Goal: Information Seeking & Learning: Learn about a topic

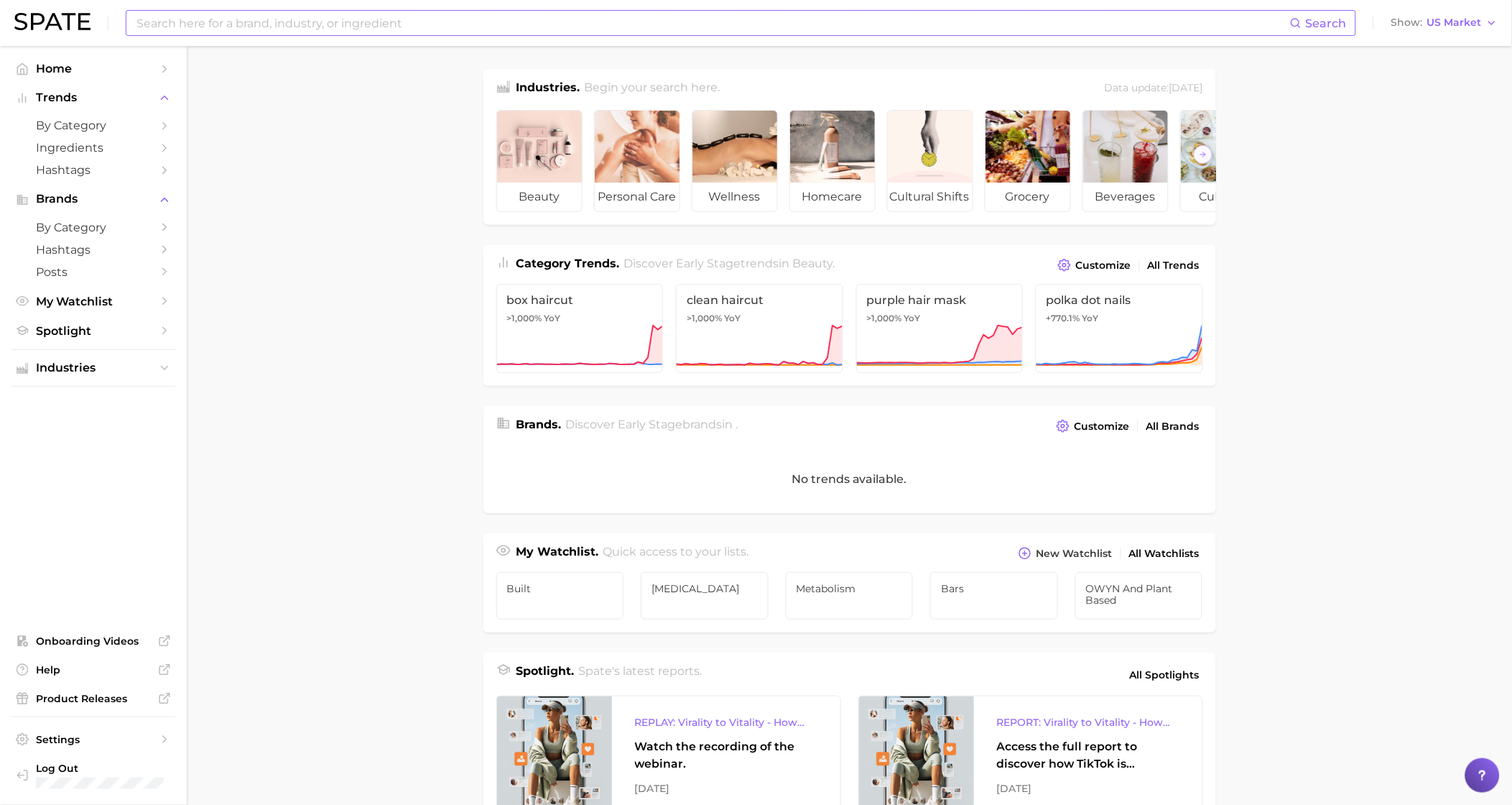
click at [281, 20] on input at bounding box center [713, 23] width 1156 height 24
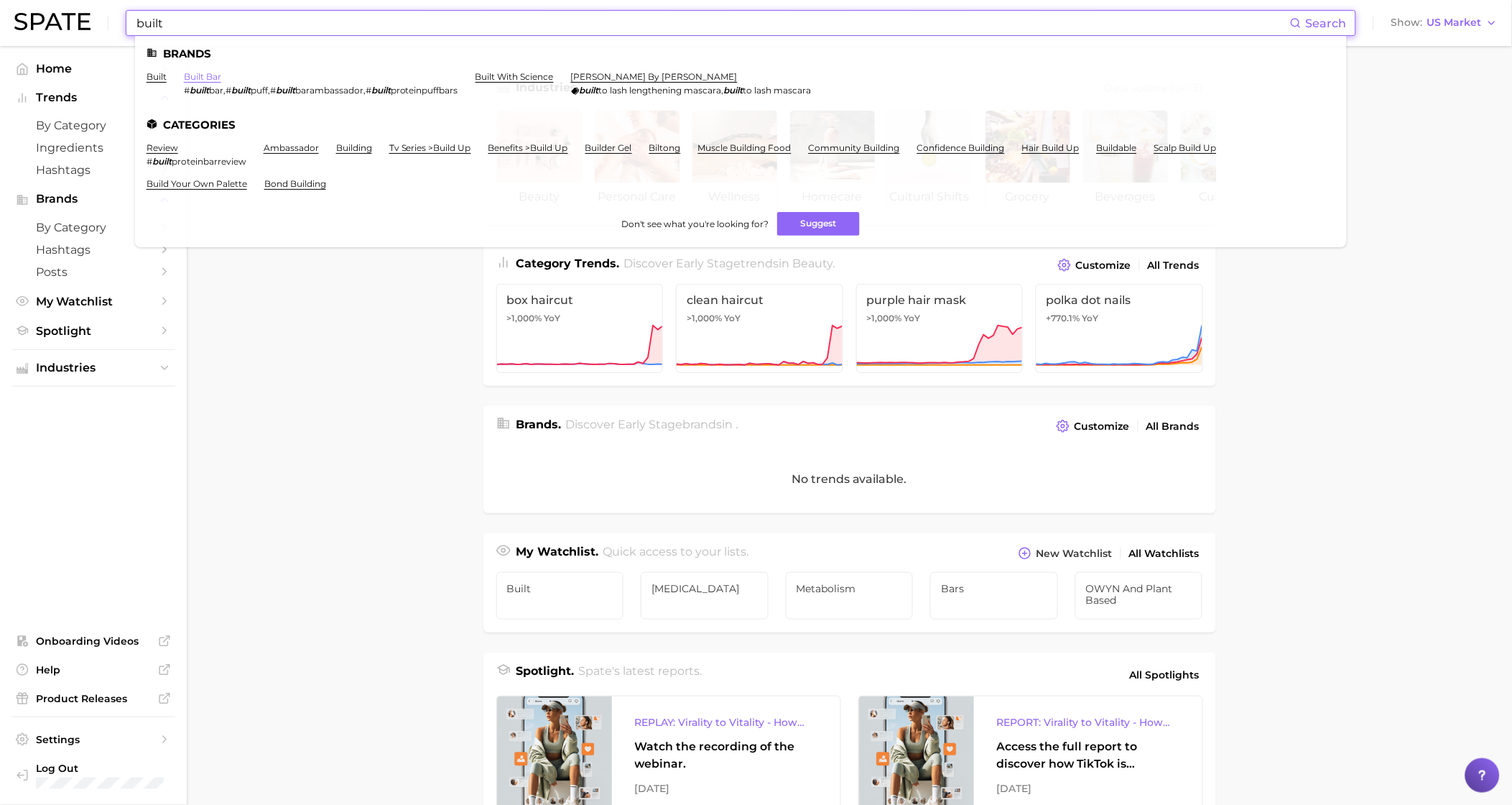
type input "built"
click at [189, 75] on link "built bar" at bounding box center [203, 77] width 37 height 11
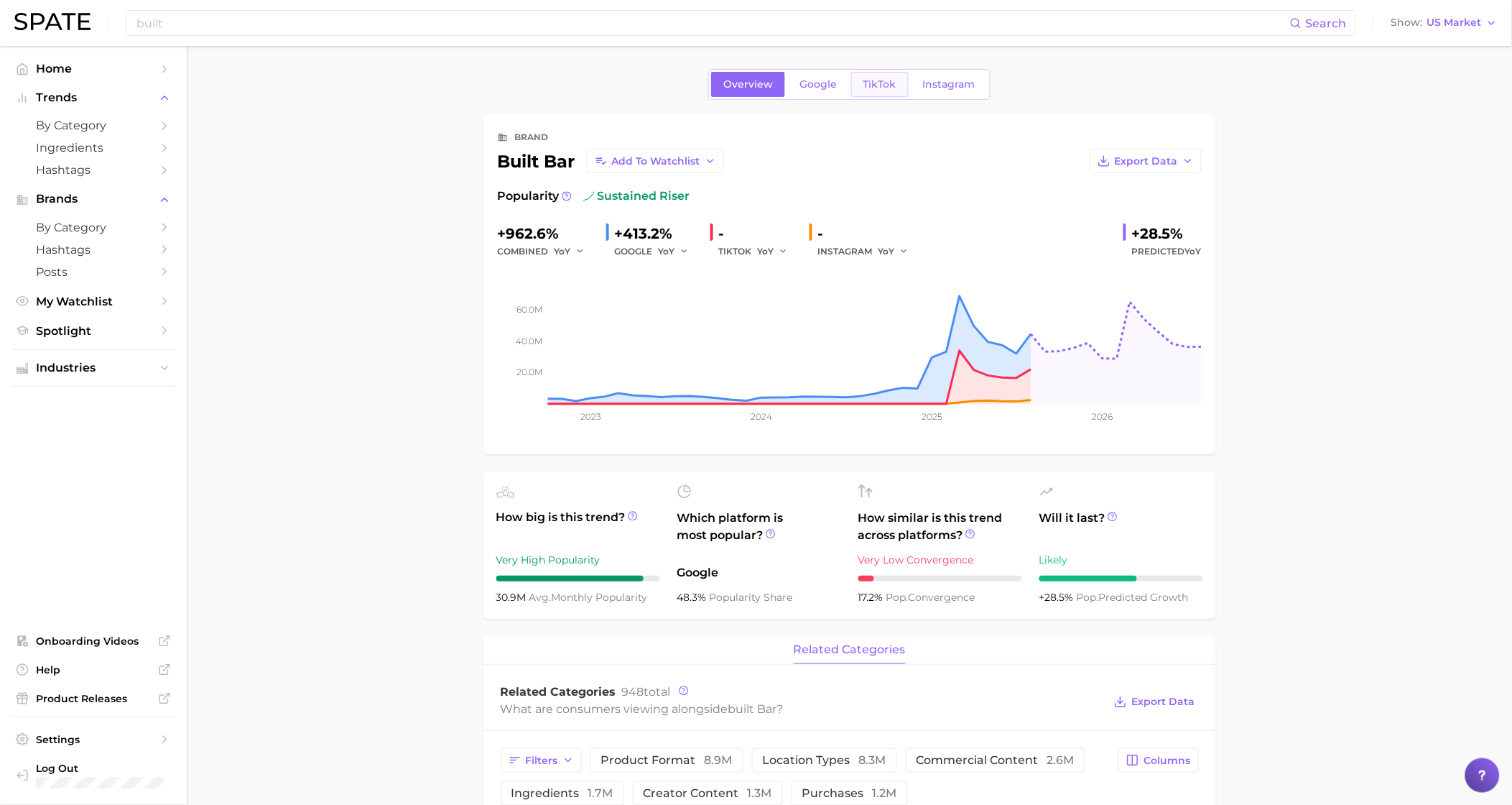
click at [882, 84] on span "TikTok" at bounding box center [880, 85] width 33 height 12
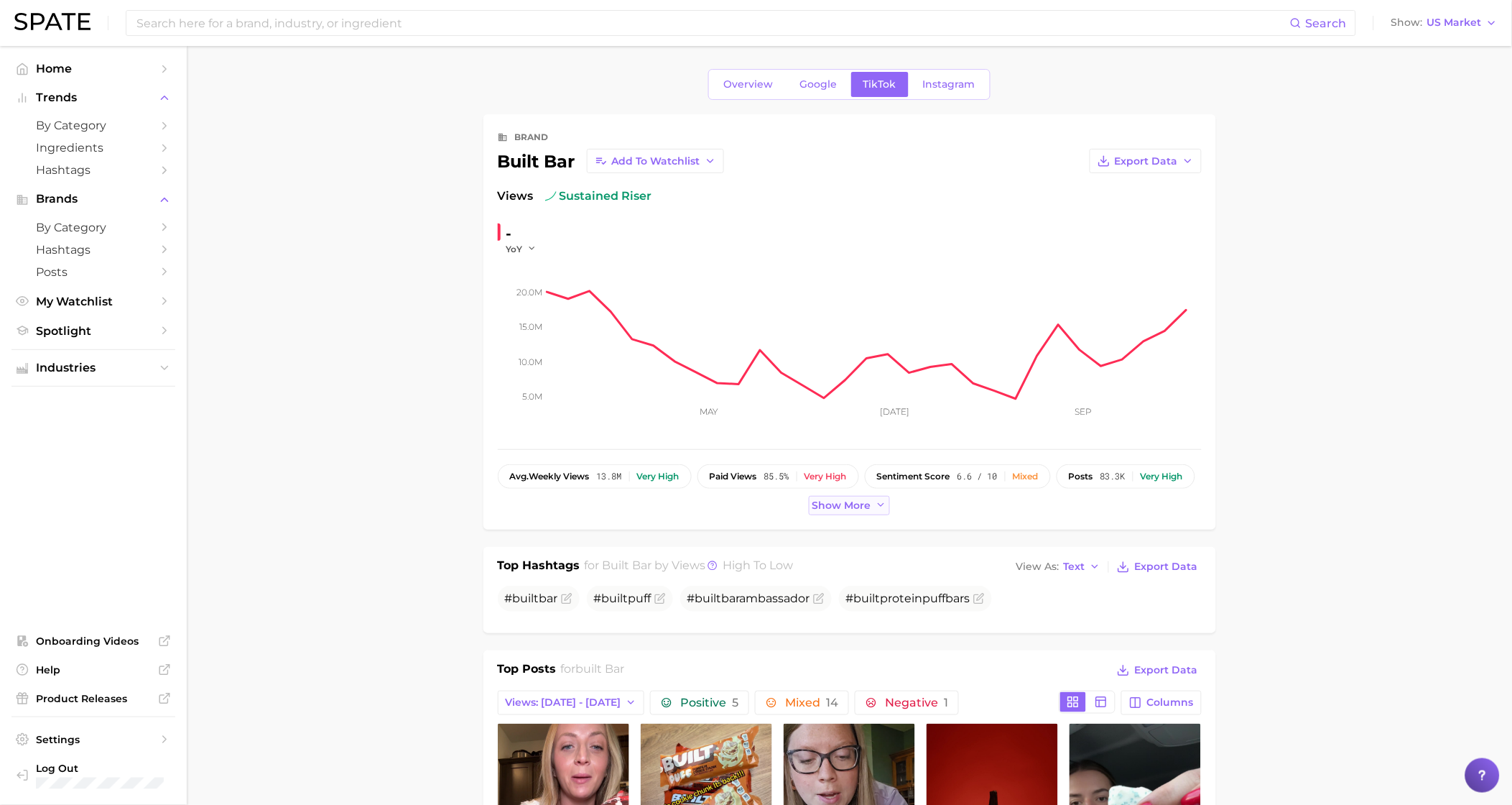
click at [843, 510] on span "Show more" at bounding box center [842, 506] width 59 height 12
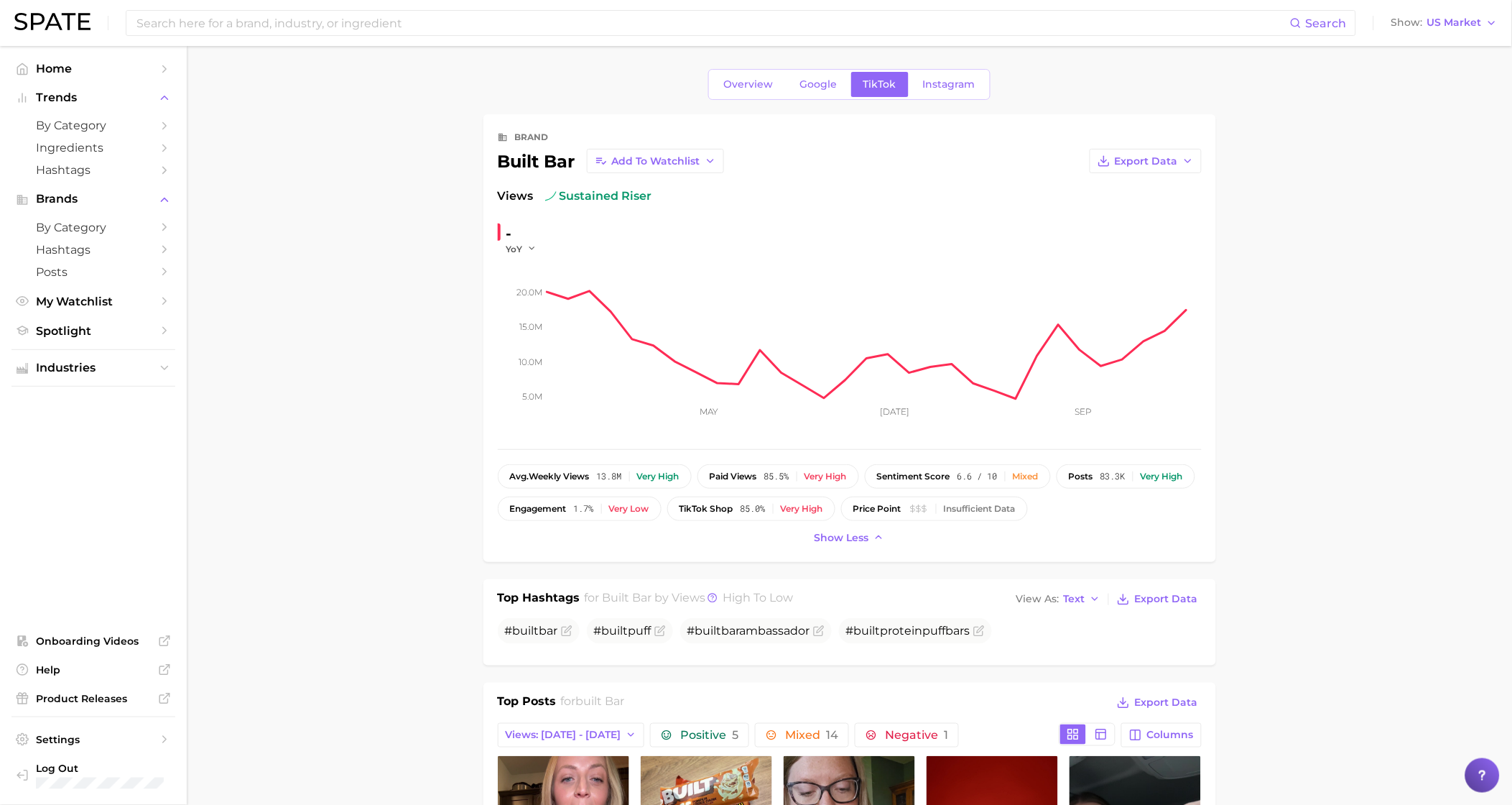
click at [822, 473] on div "Very high" at bounding box center [826, 476] width 43 height 10
click at [962, 92] on link "Instagram" at bounding box center [949, 85] width 77 height 25
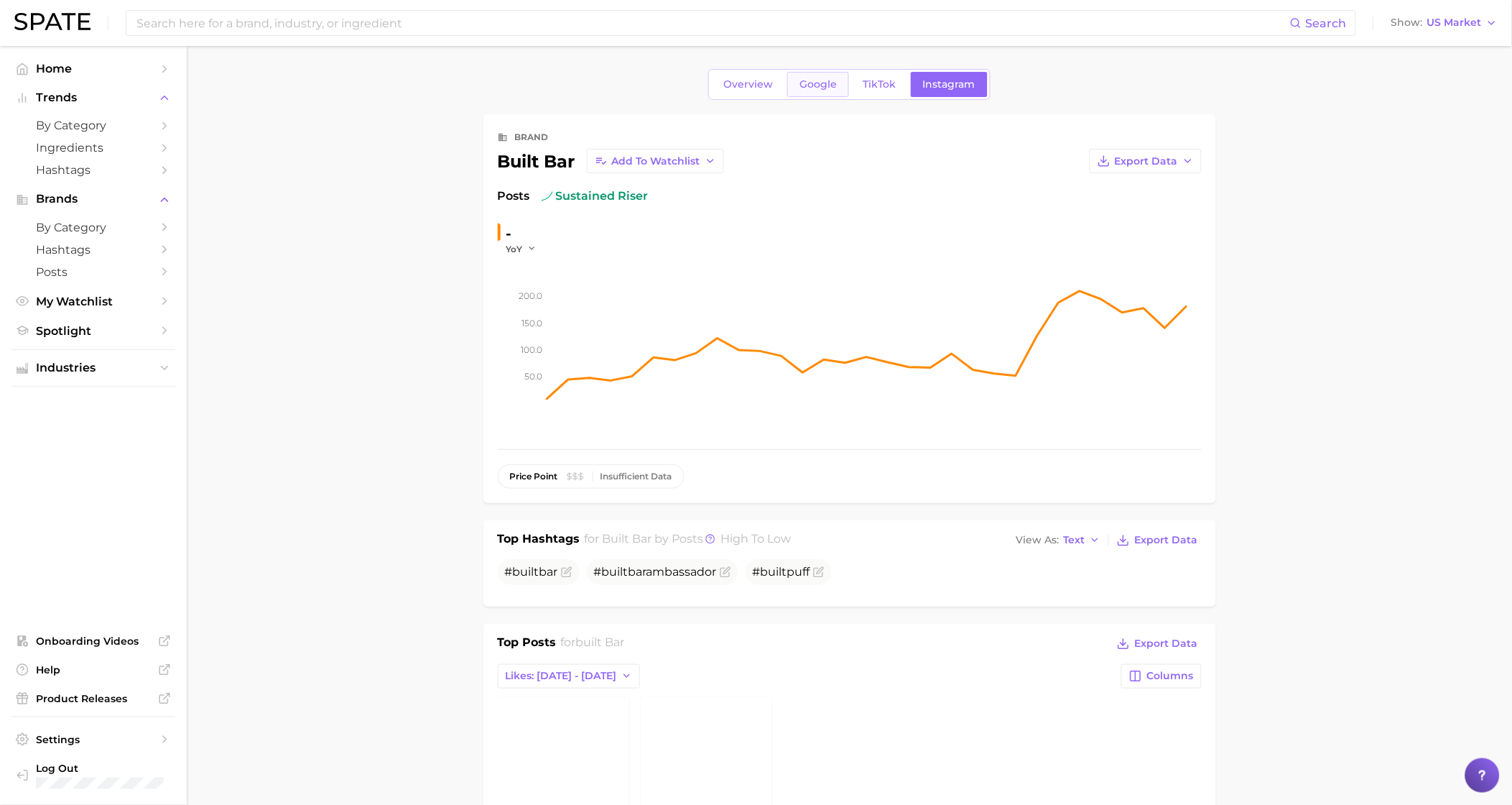
click at [817, 82] on span "Google" at bounding box center [819, 85] width 37 height 12
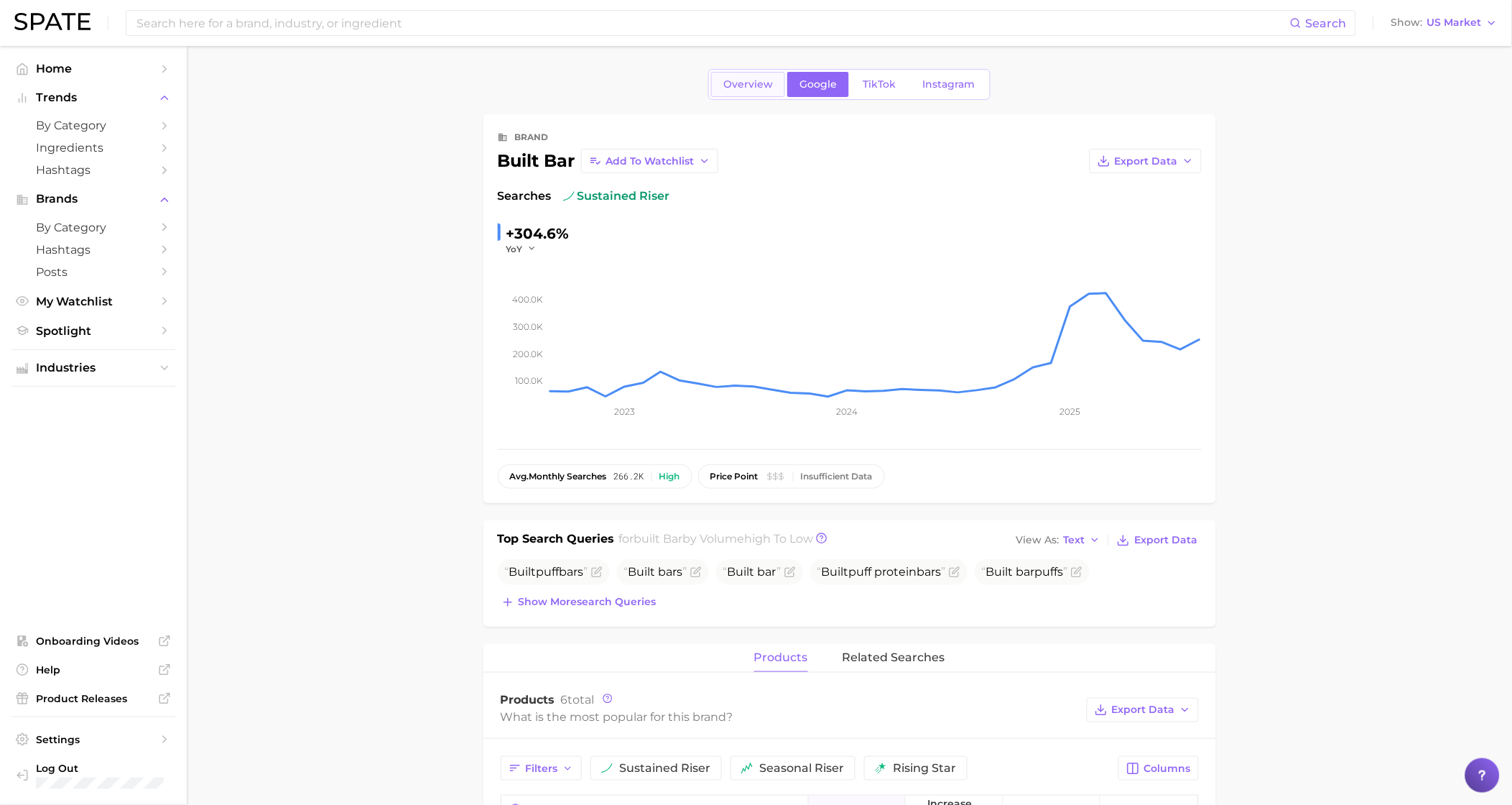
click at [760, 82] on span "Overview" at bounding box center [749, 85] width 50 height 12
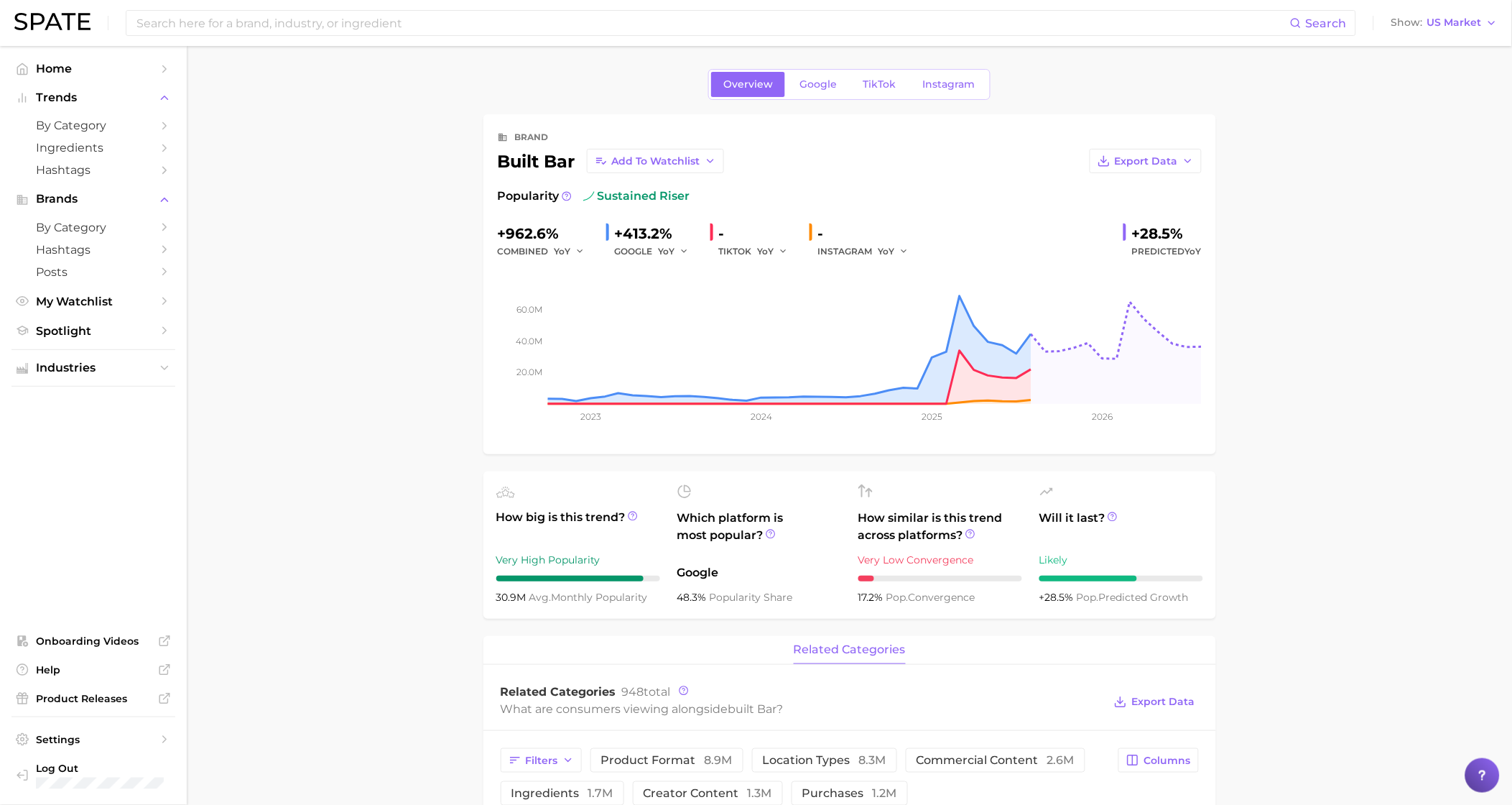
click at [946, 81] on span "Instagram" at bounding box center [950, 85] width 53 height 12
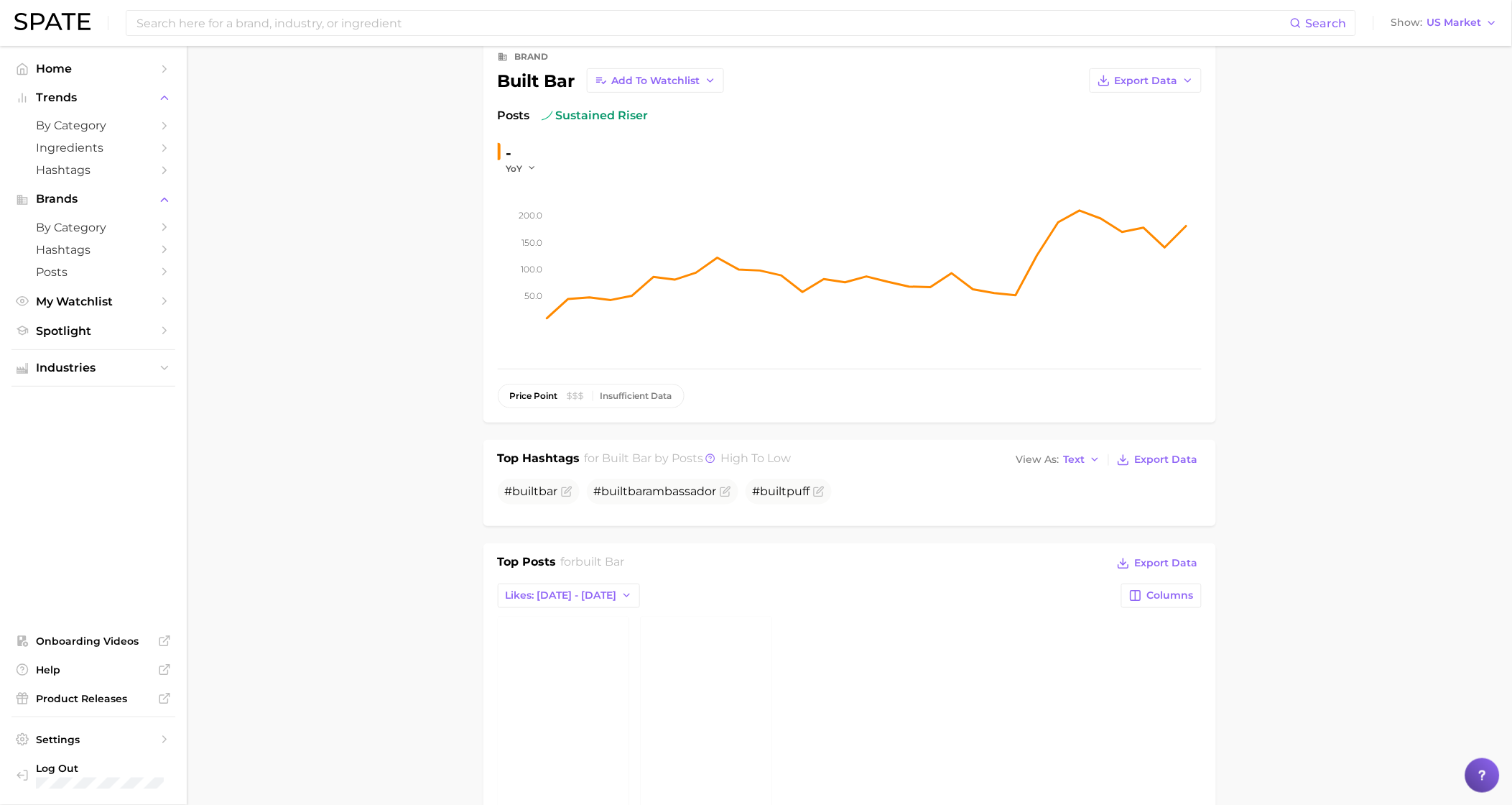
scroll to position [465, 0]
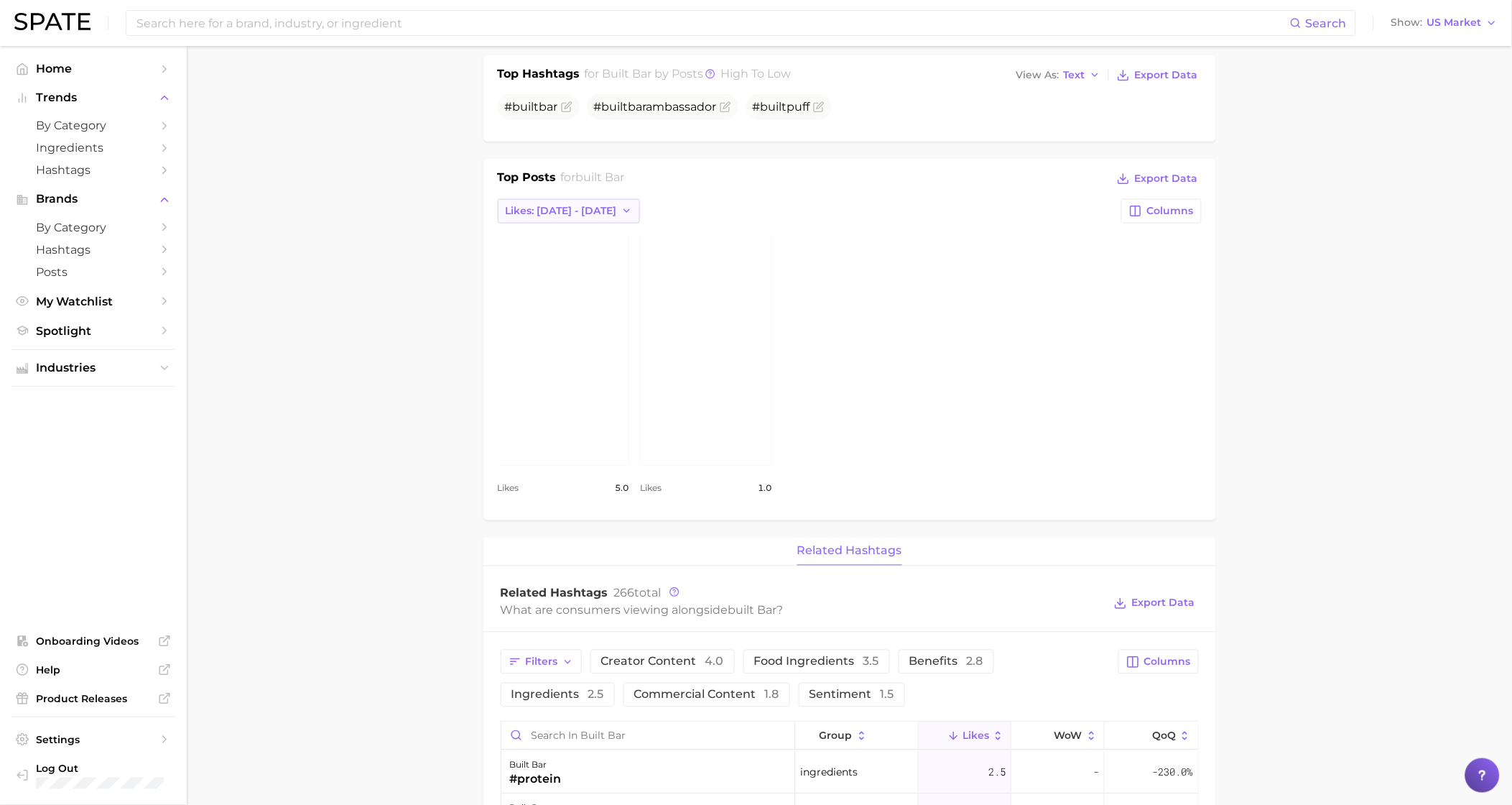
click at [545, 217] on span "Likes: [DATE] - [DATE]" at bounding box center [561, 211] width 111 height 12
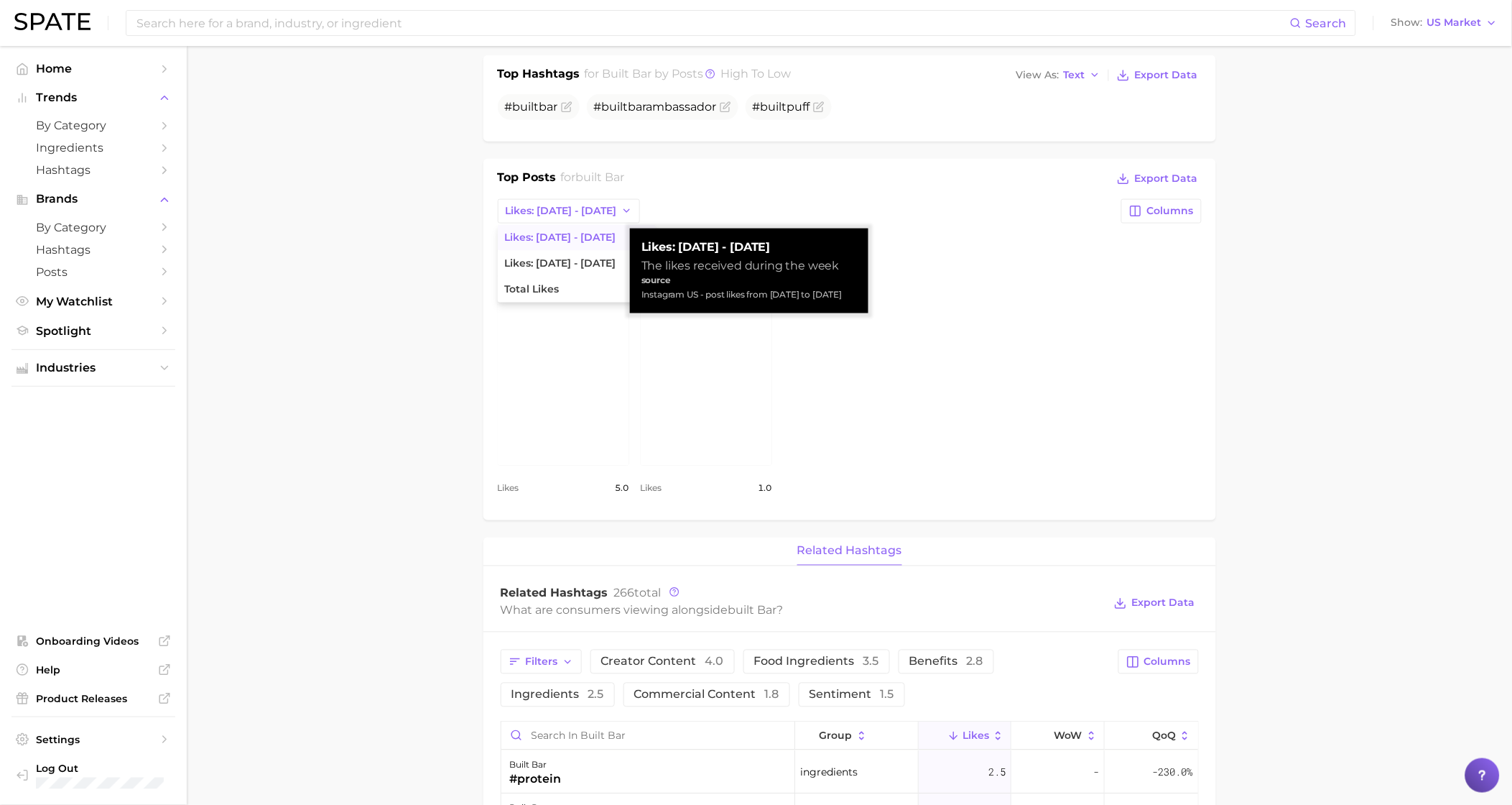
click at [1124, 348] on div "view post on Instagram Likes 5.0 view post on Instagram Likes 1.0" at bounding box center [850, 364] width 704 height 265
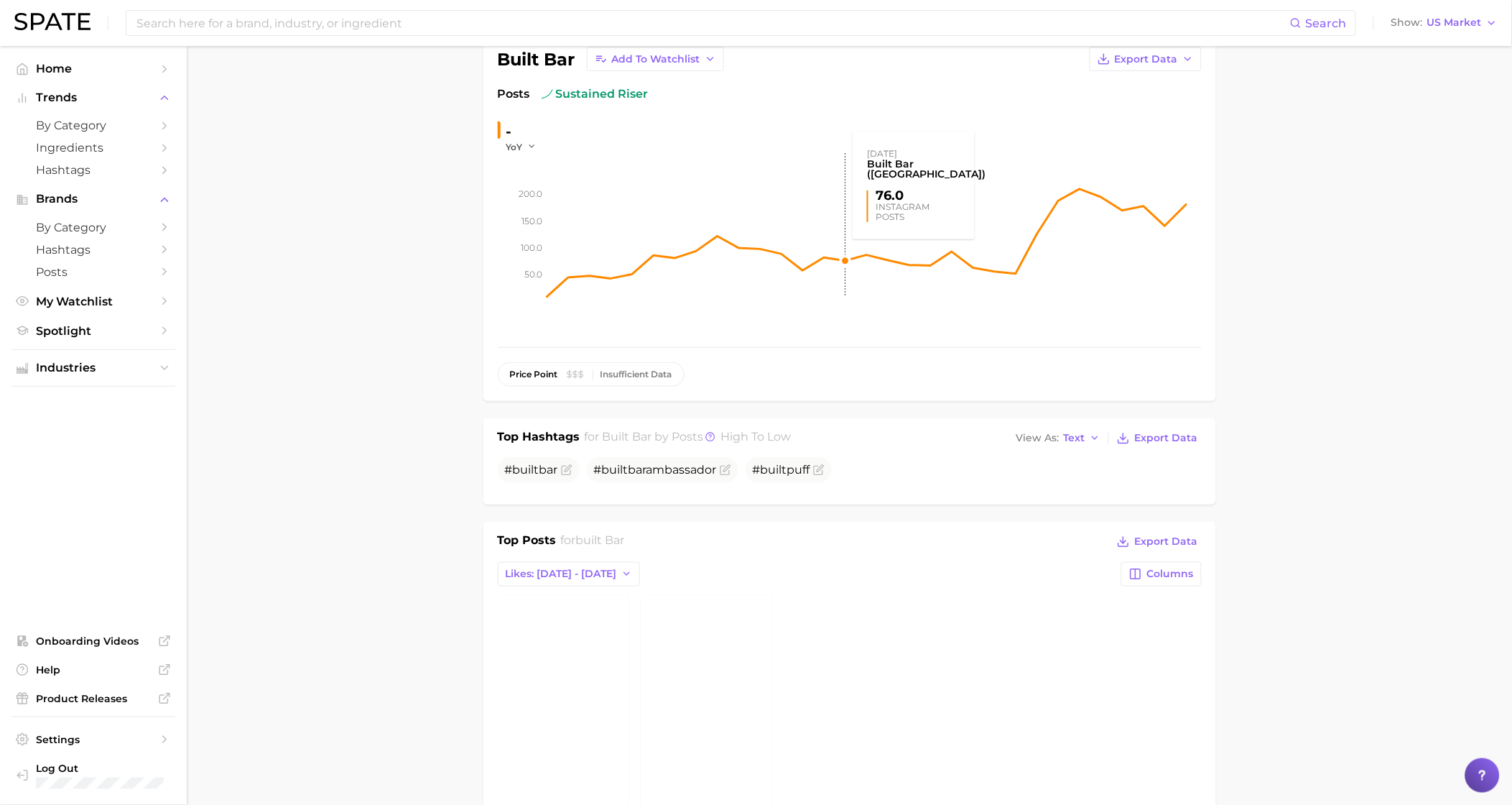
scroll to position [0, 0]
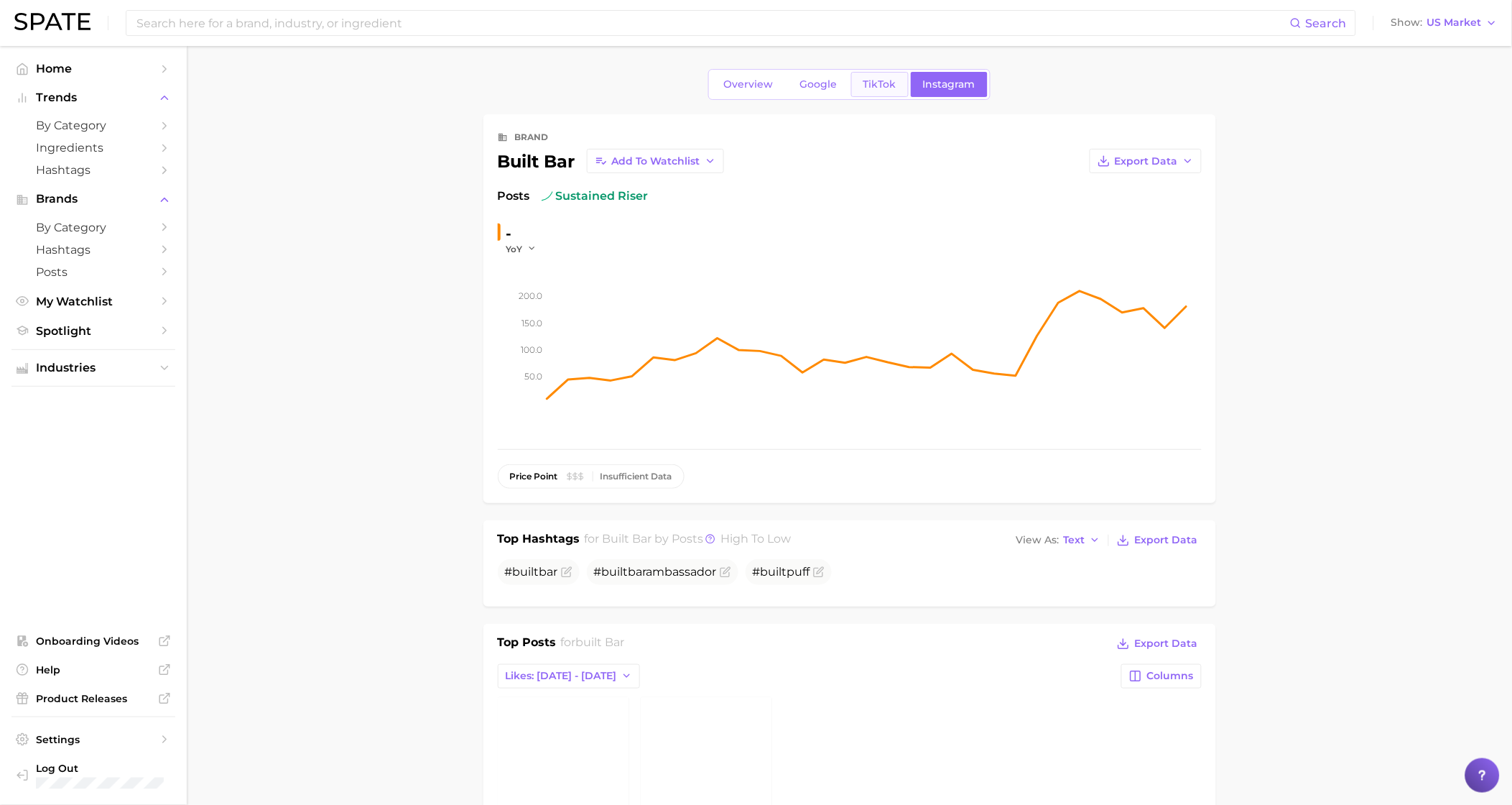
click at [866, 77] on link "TikTok" at bounding box center [880, 85] width 57 height 25
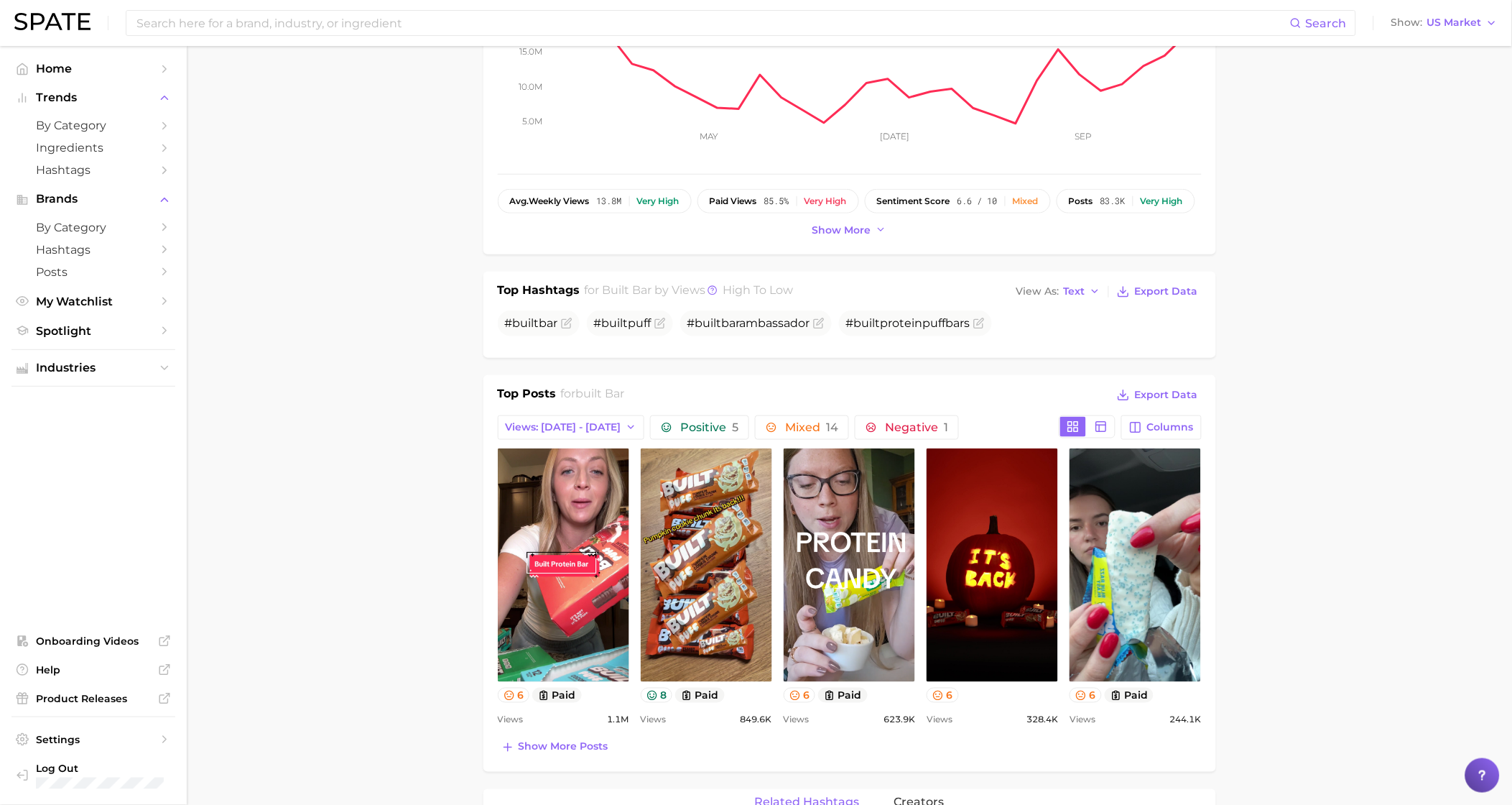
scroll to position [367, 0]
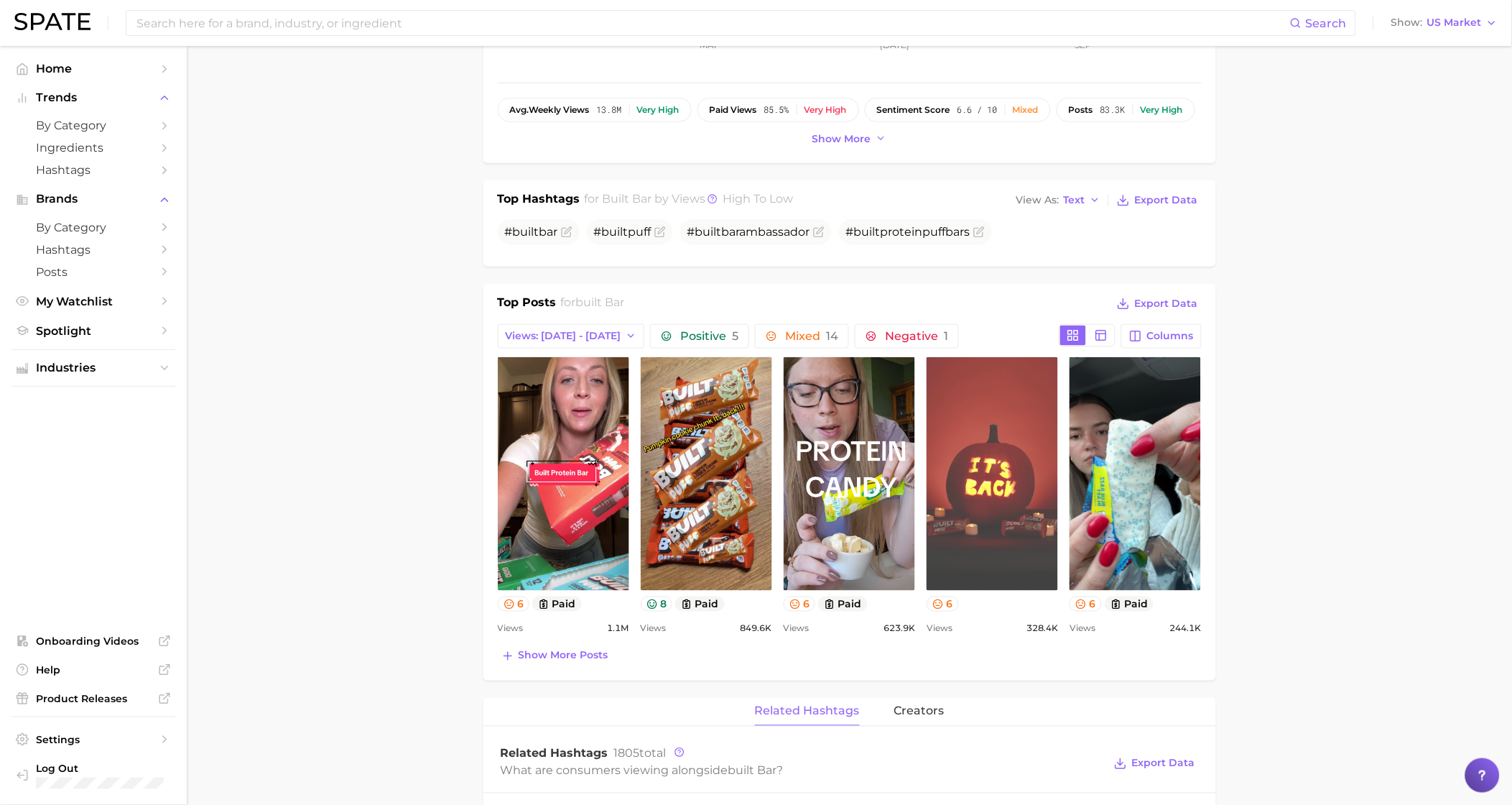
click at [997, 543] on link "view post on TikTok" at bounding box center [992, 474] width 131 height 234
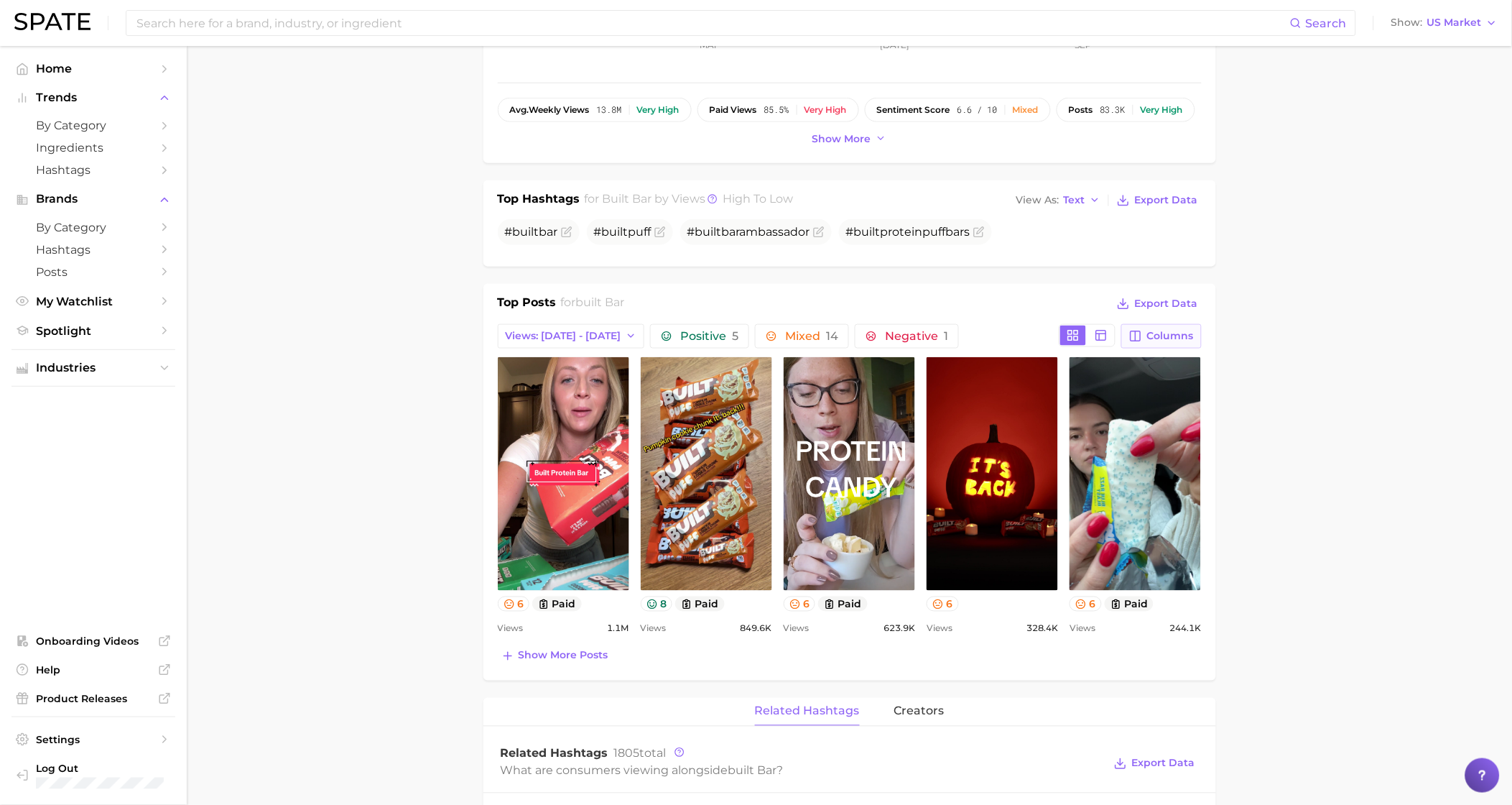
click at [1198, 349] on button "Columns" at bounding box center [1161, 336] width 80 height 24
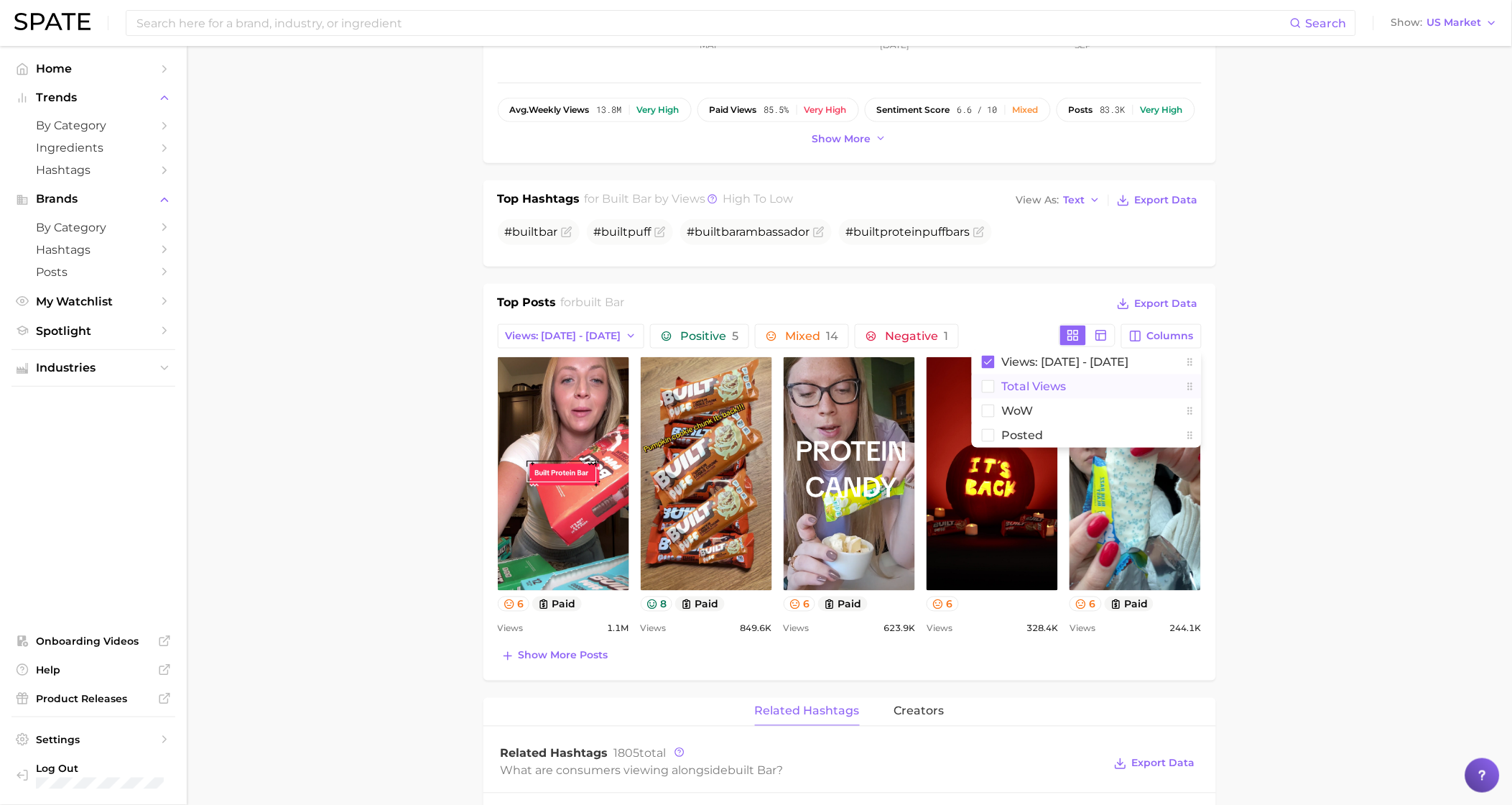
click at [1055, 389] on span "Total Views" at bounding box center [1034, 386] width 64 height 12
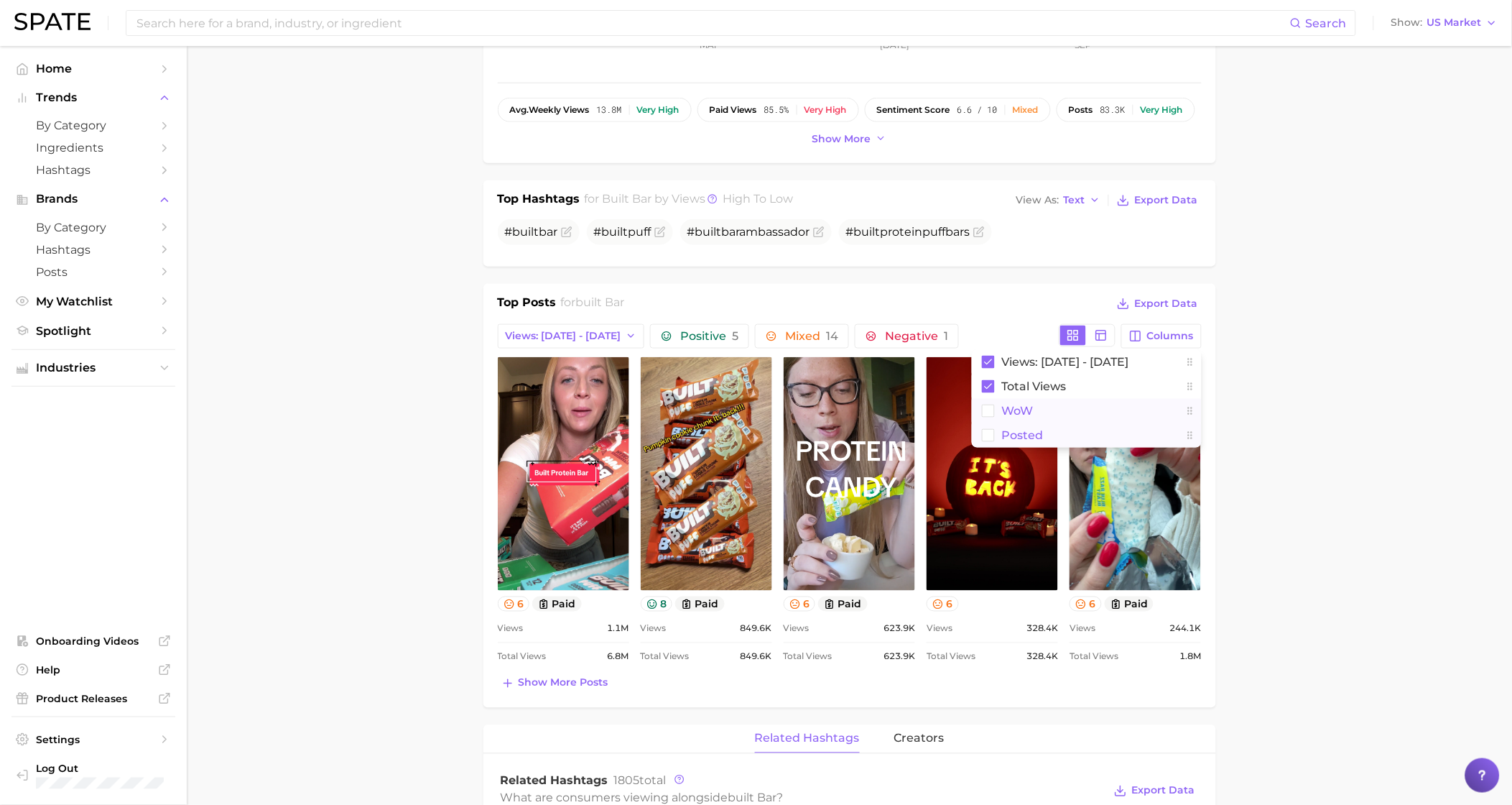
drag, startPoint x: 1026, startPoint y: 423, endPoint x: 1025, endPoint y: 439, distance: 16.0
click at [1026, 417] on span "WoW" at bounding box center [1018, 411] width 32 height 12
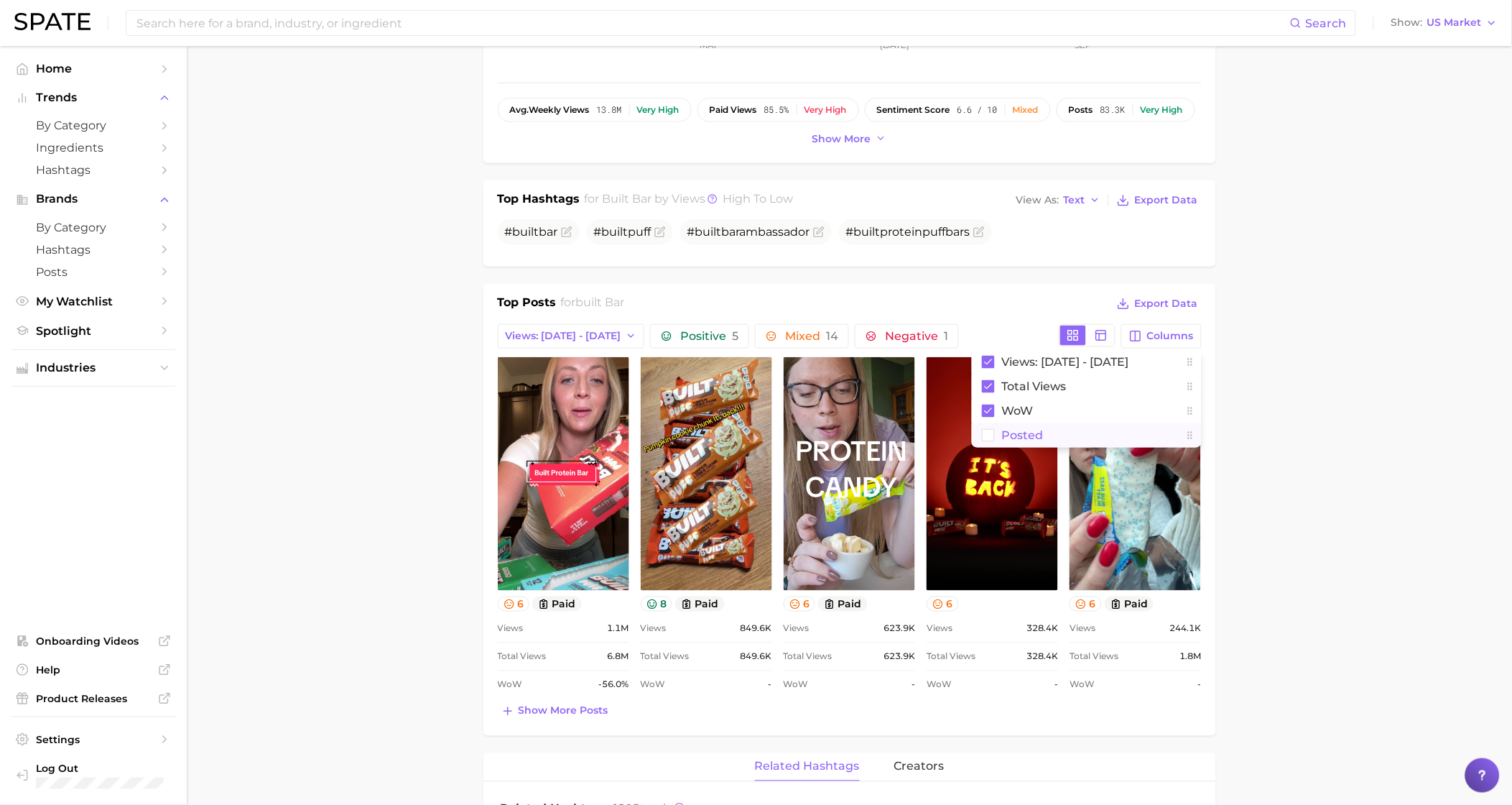
click at [1025, 441] on span "Posted" at bounding box center [1024, 435] width 42 height 12
click at [1404, 443] on main "Overview Google TikTok Instagram brand built bar Add to Watchlist Export Data V…" at bounding box center [850, 769] width 1326 height 2181
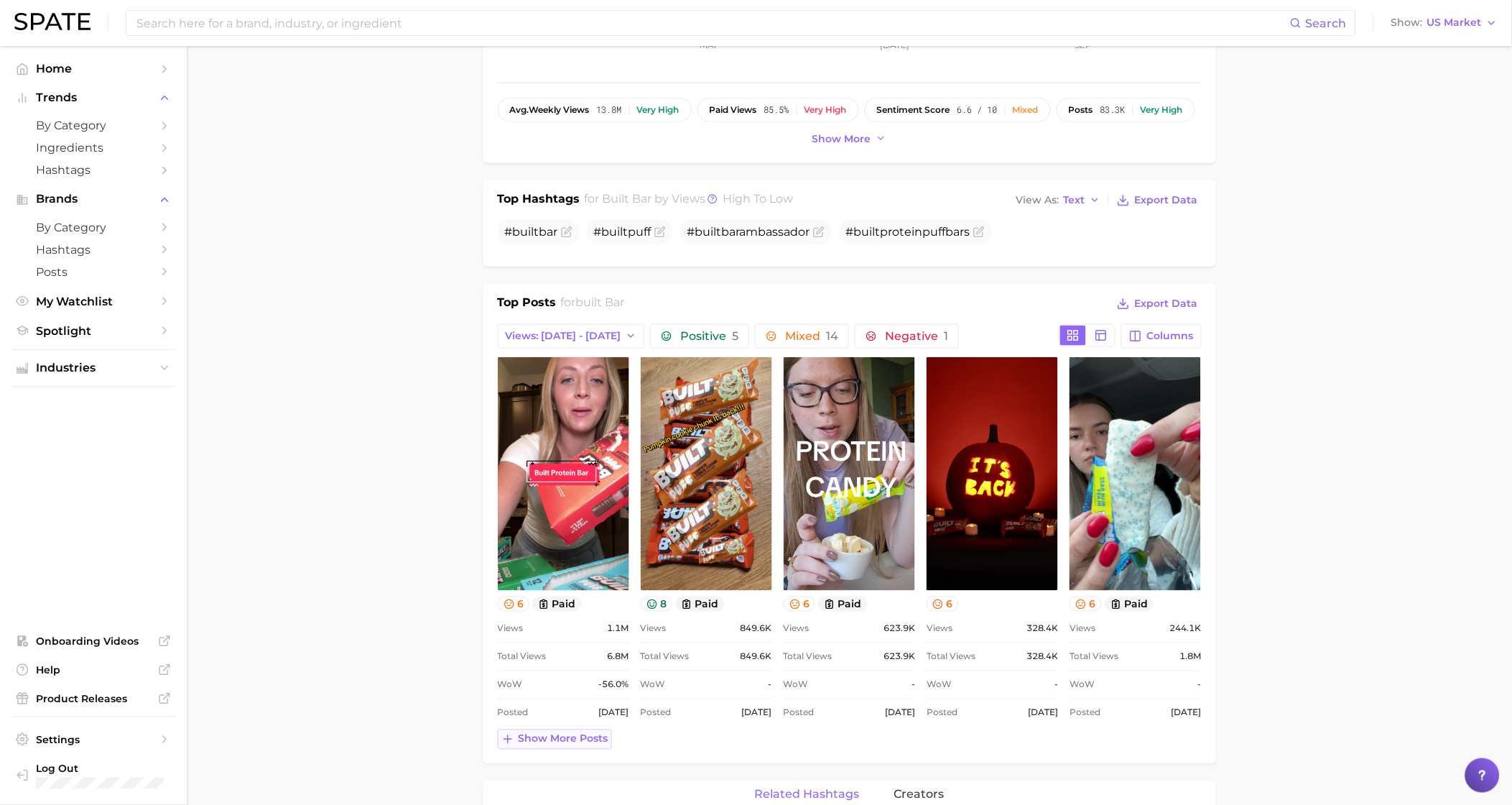
click at [573, 745] on span "Show more posts" at bounding box center [564, 740] width 90 height 12
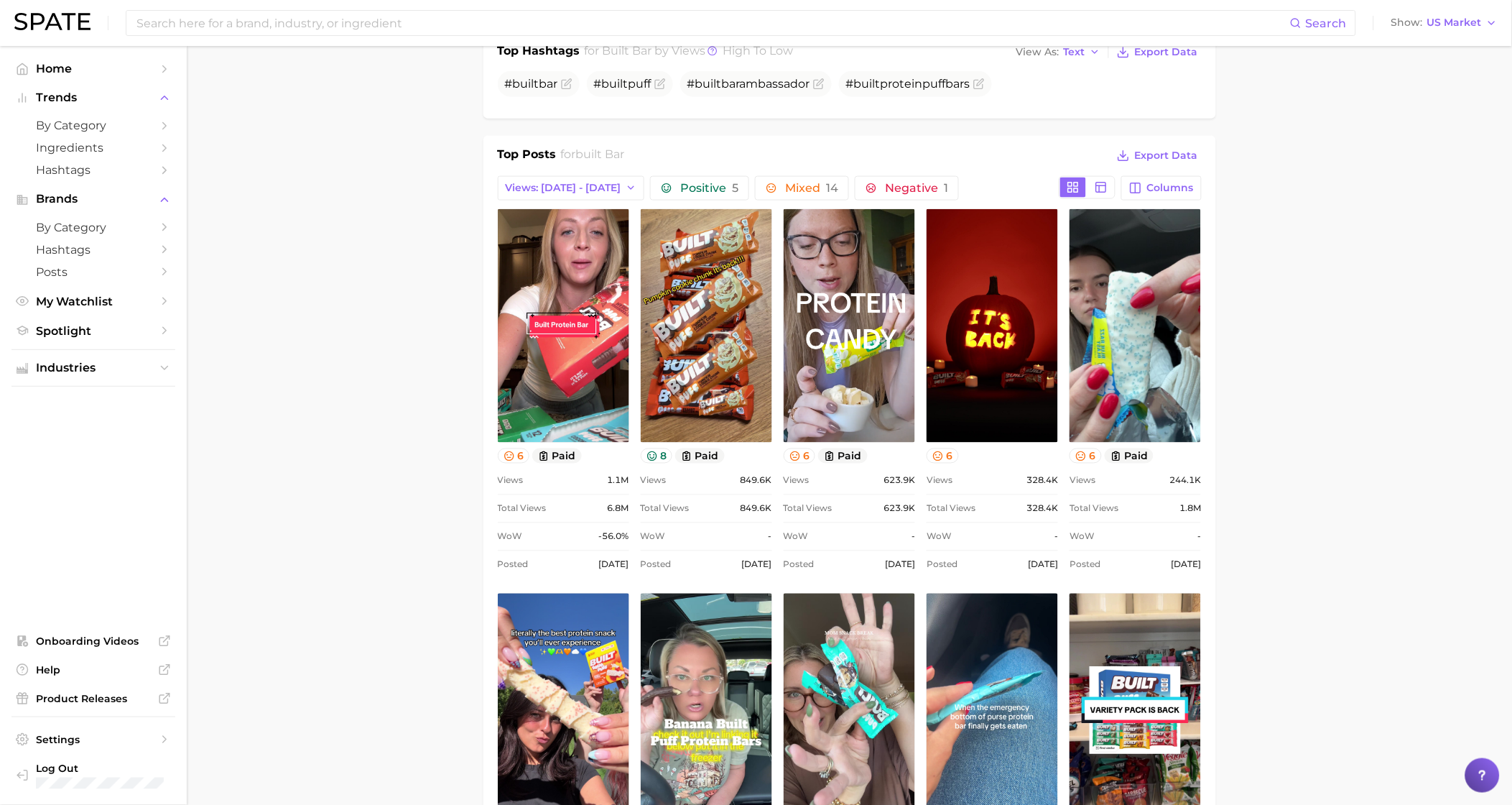
scroll to position [917, 0]
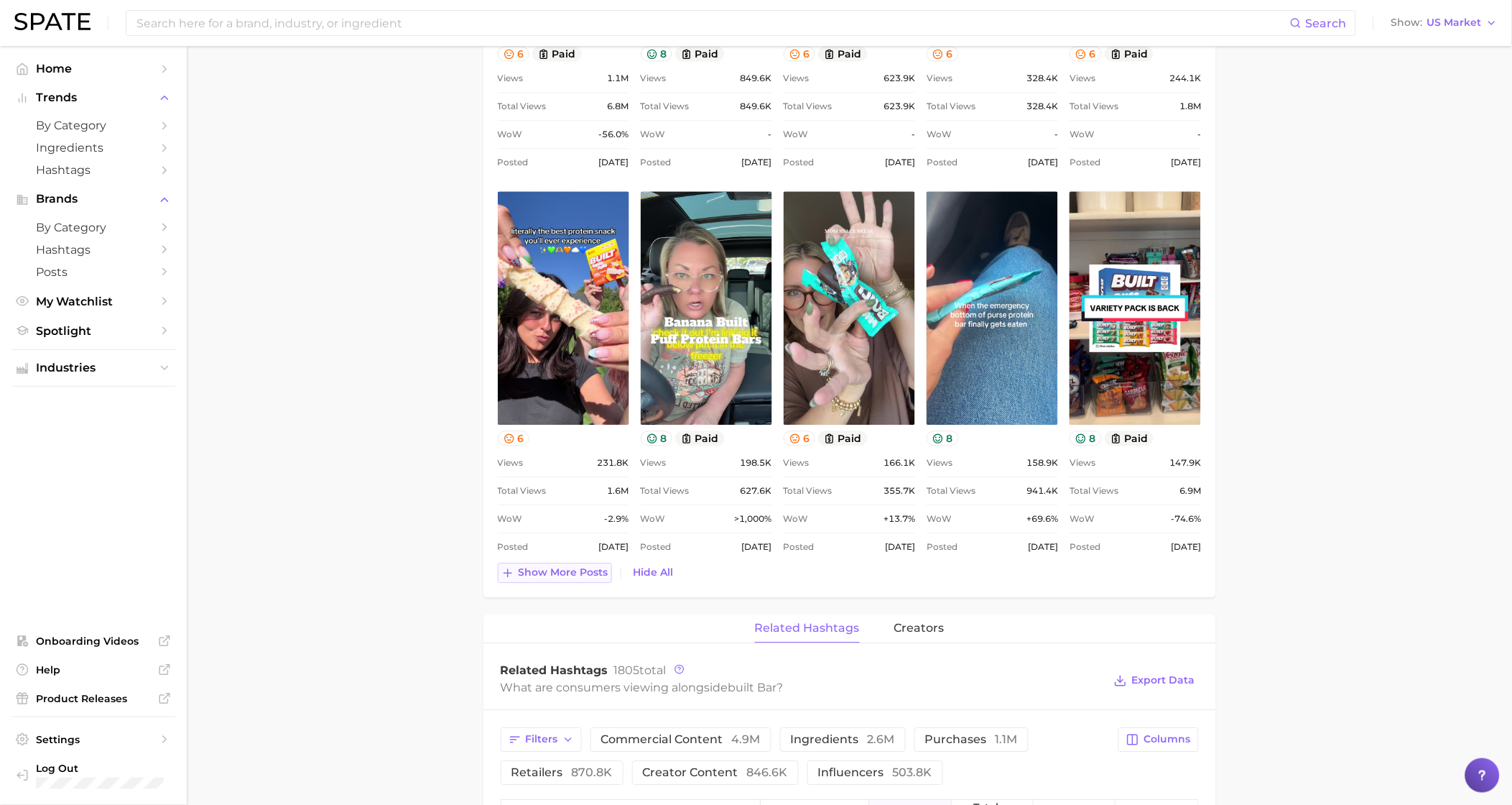
click at [575, 579] on span "Show more posts" at bounding box center [564, 573] width 90 height 12
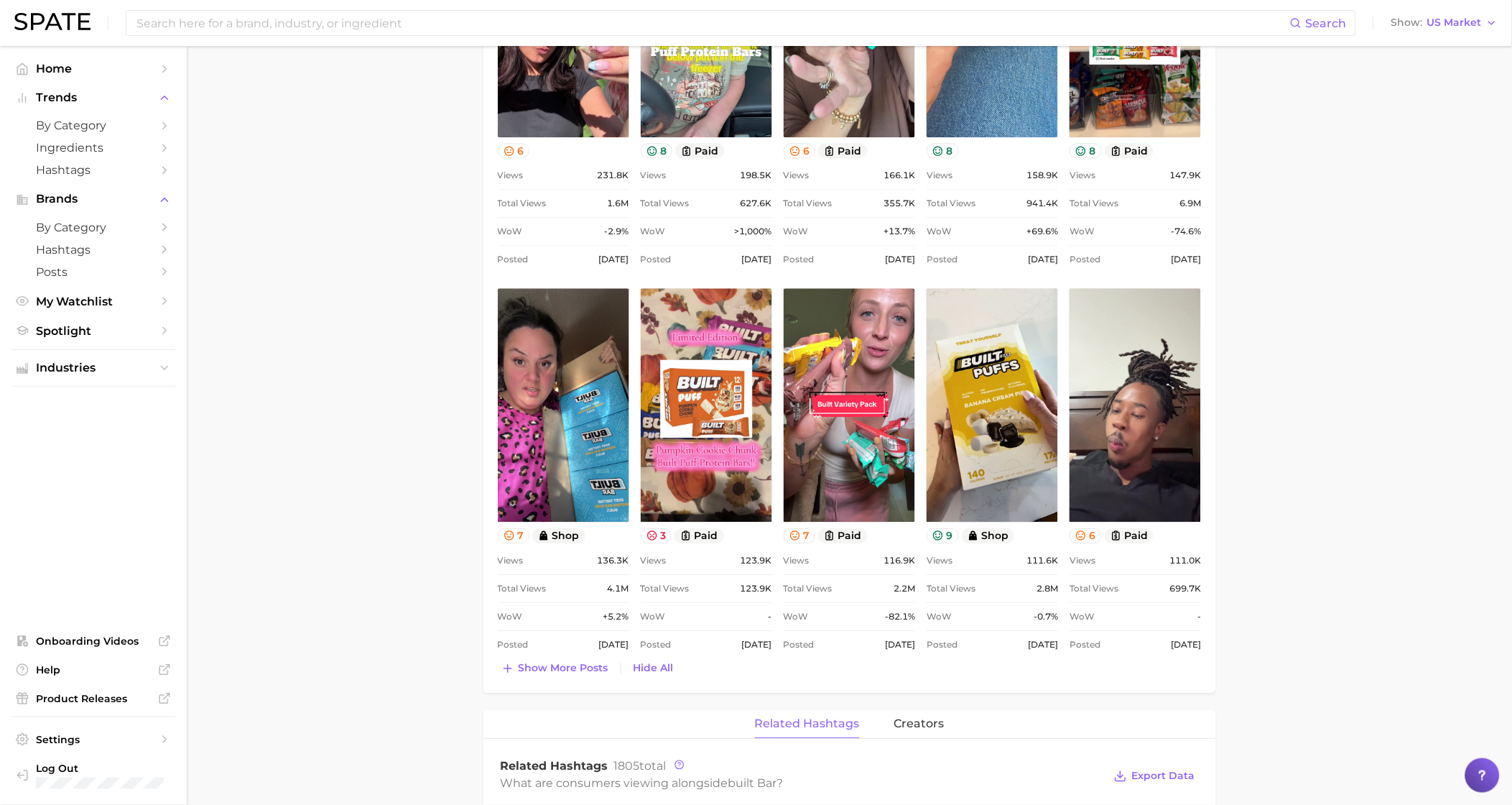
scroll to position [1257, 0]
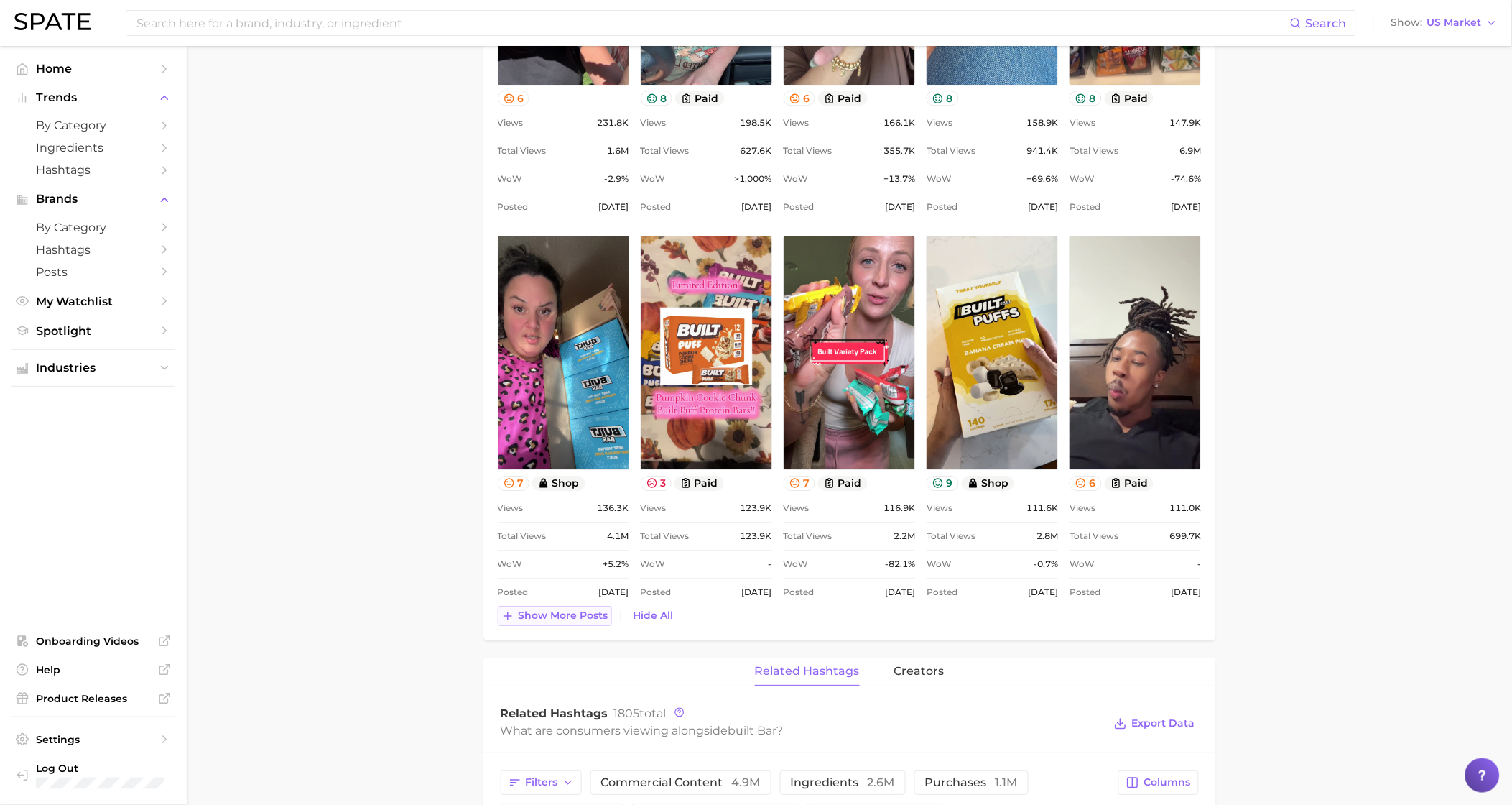
click at [585, 622] on span "Show more posts" at bounding box center [564, 616] width 90 height 12
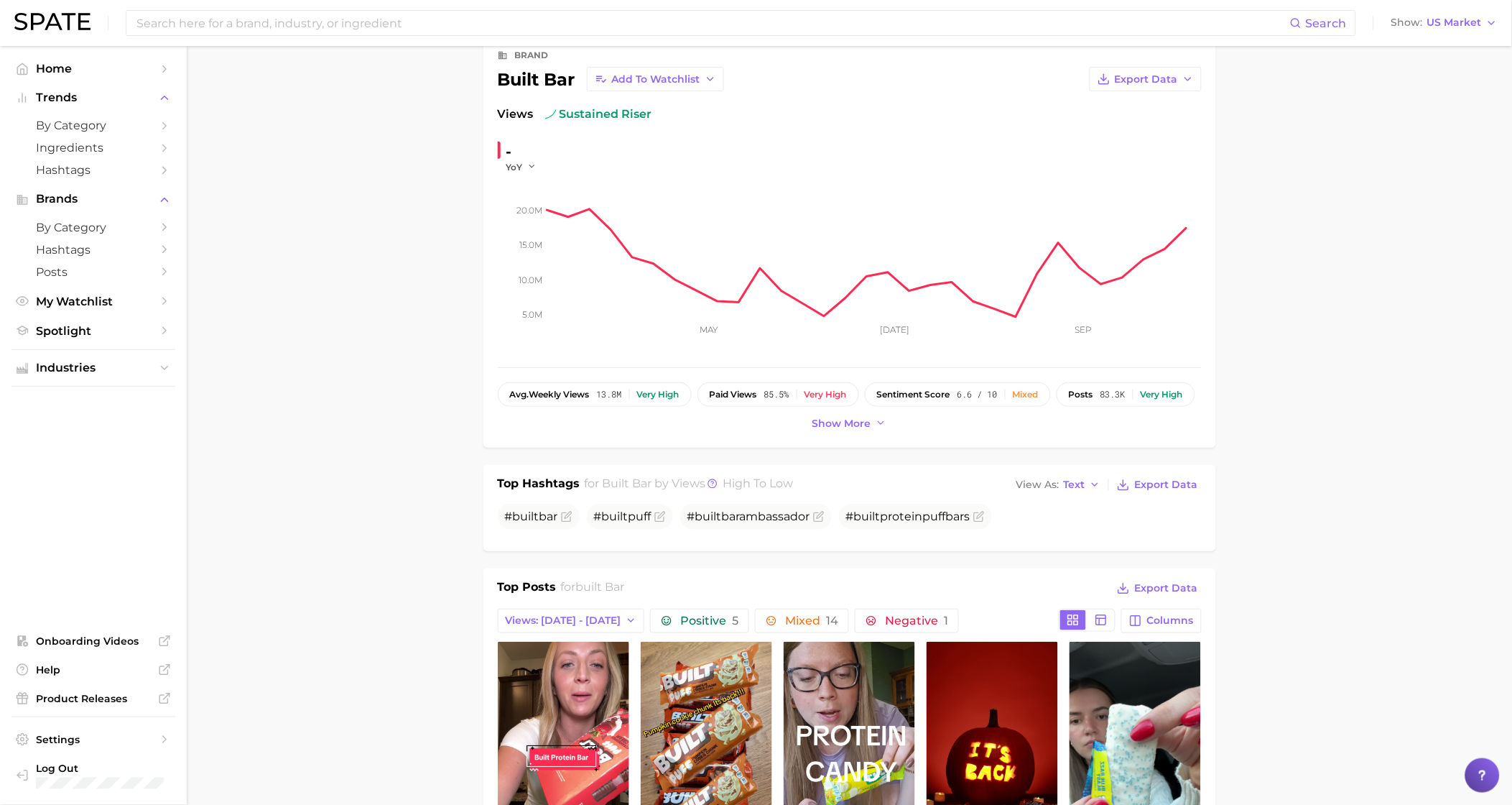
scroll to position [216, 0]
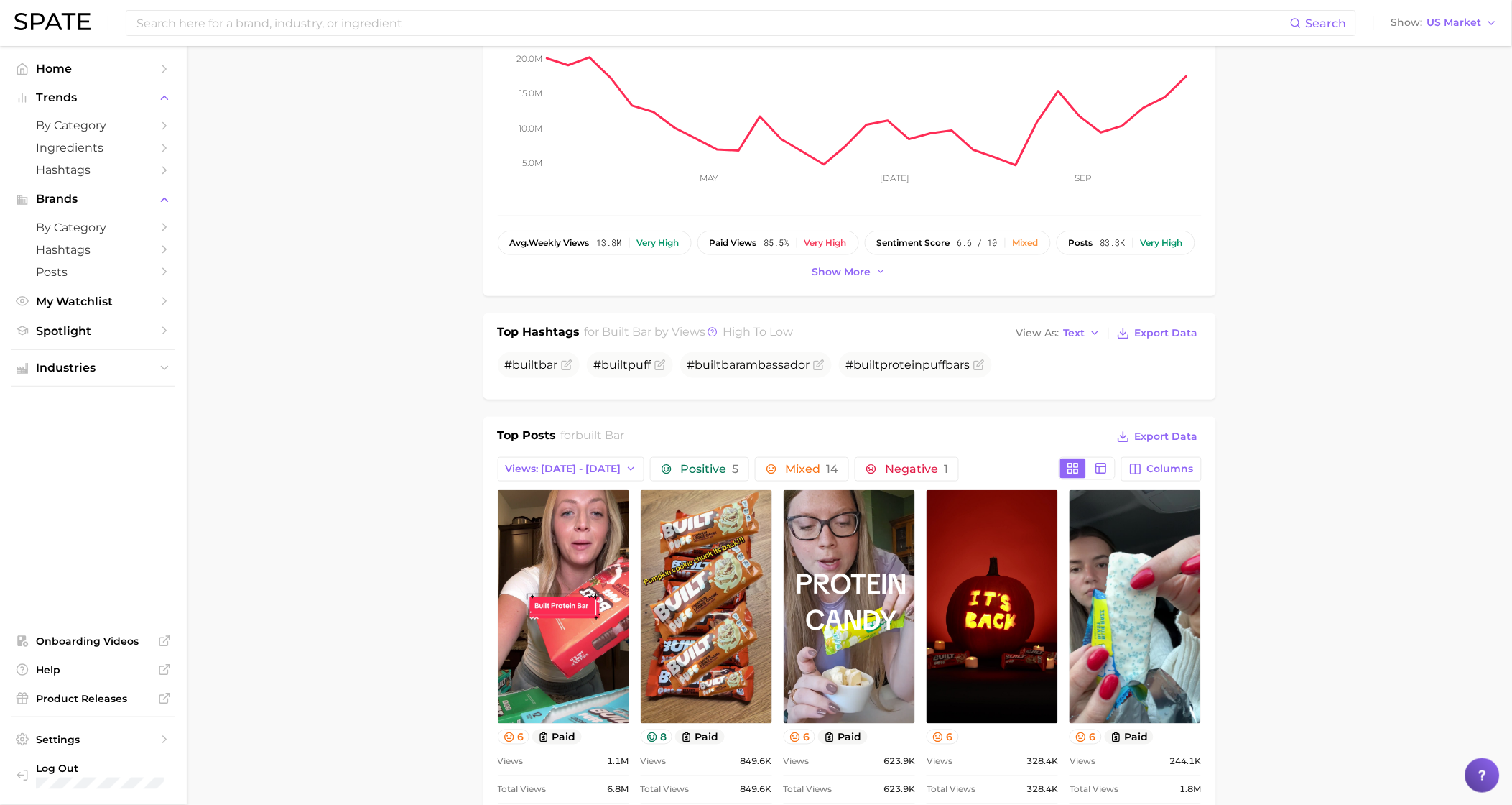
scroll to position [499, 0]
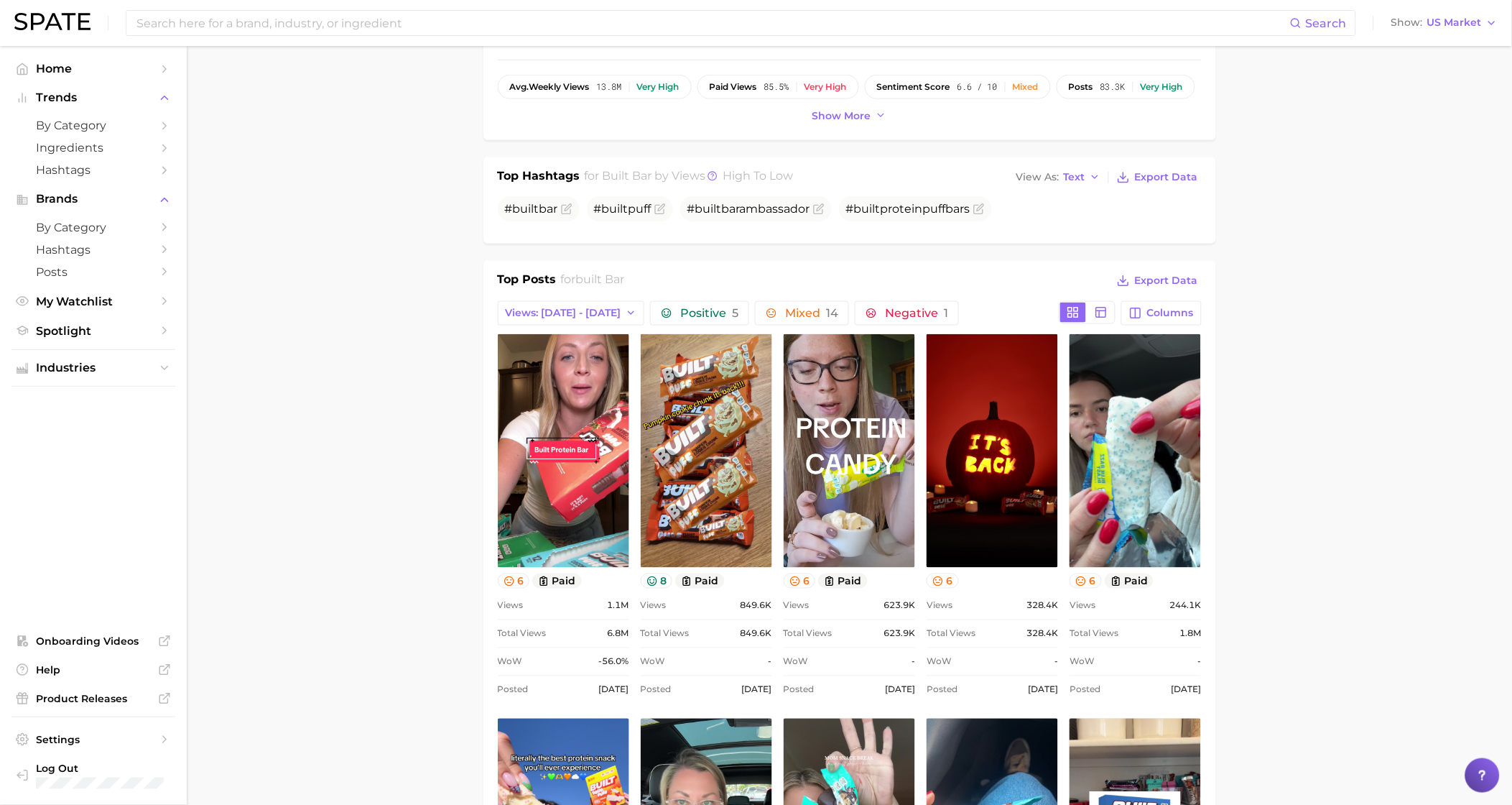
scroll to position [131, 0]
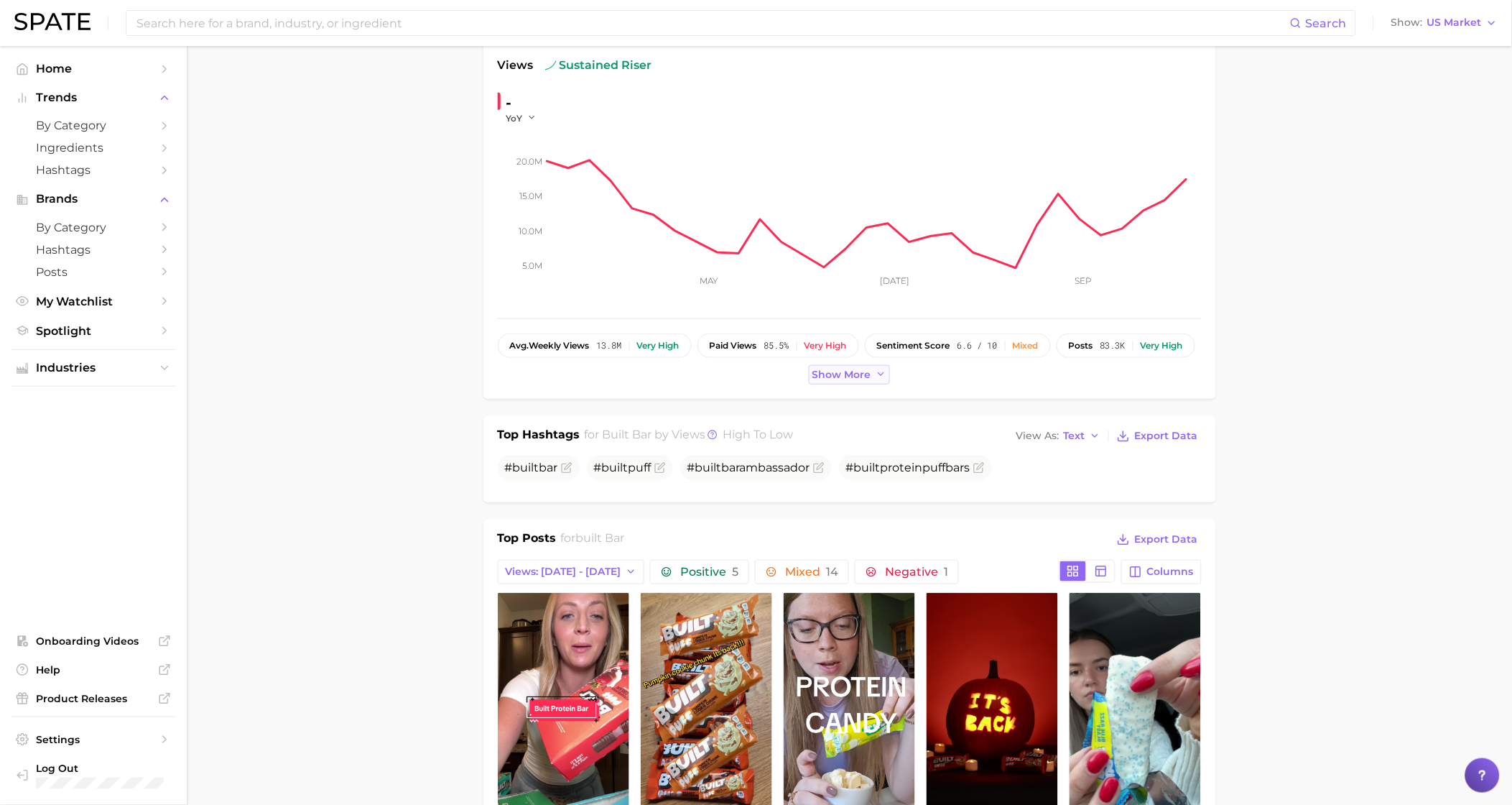
click at [860, 381] on button "Show more" at bounding box center [850, 375] width 82 height 19
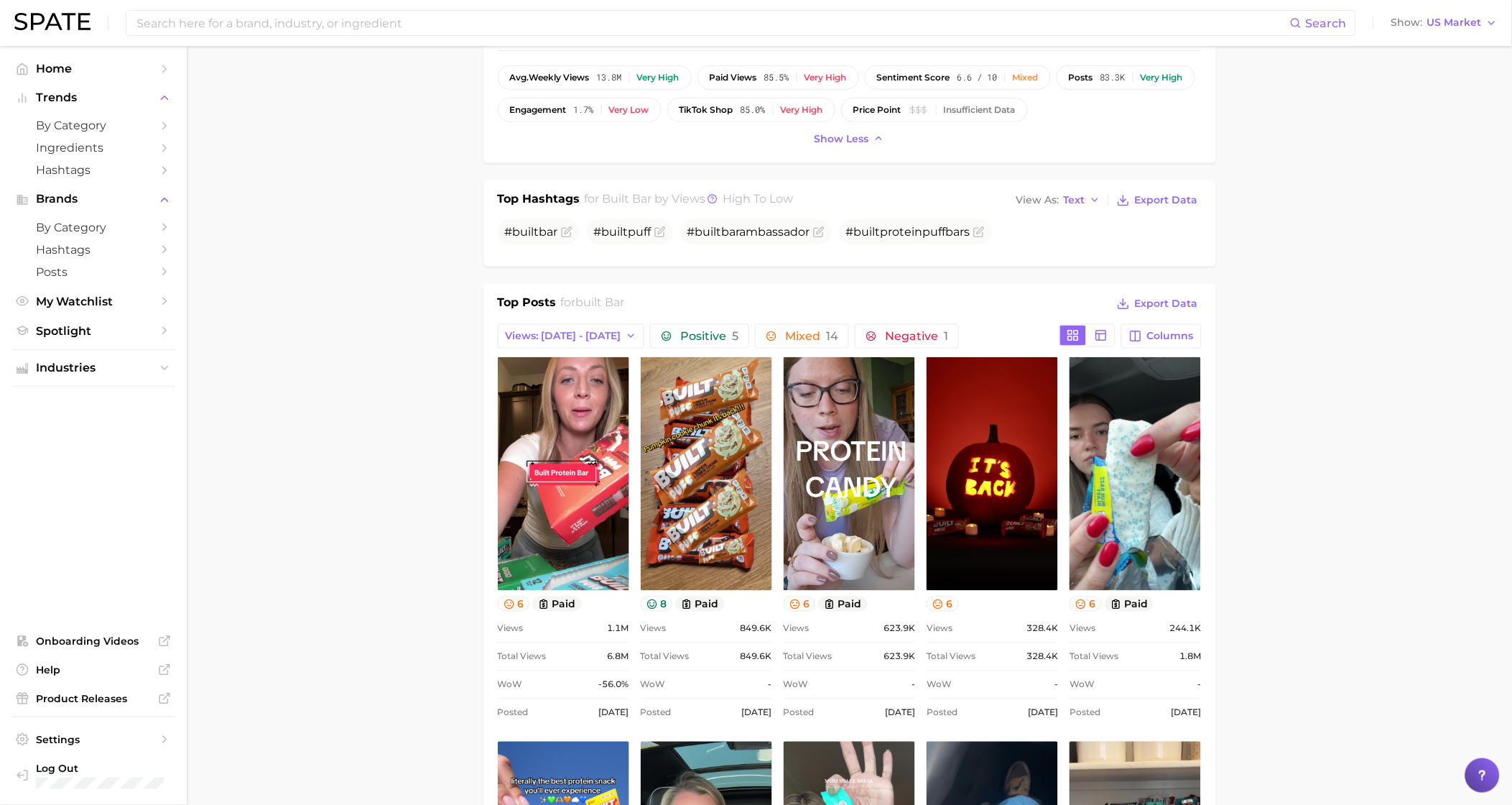
scroll to position [547, 0]
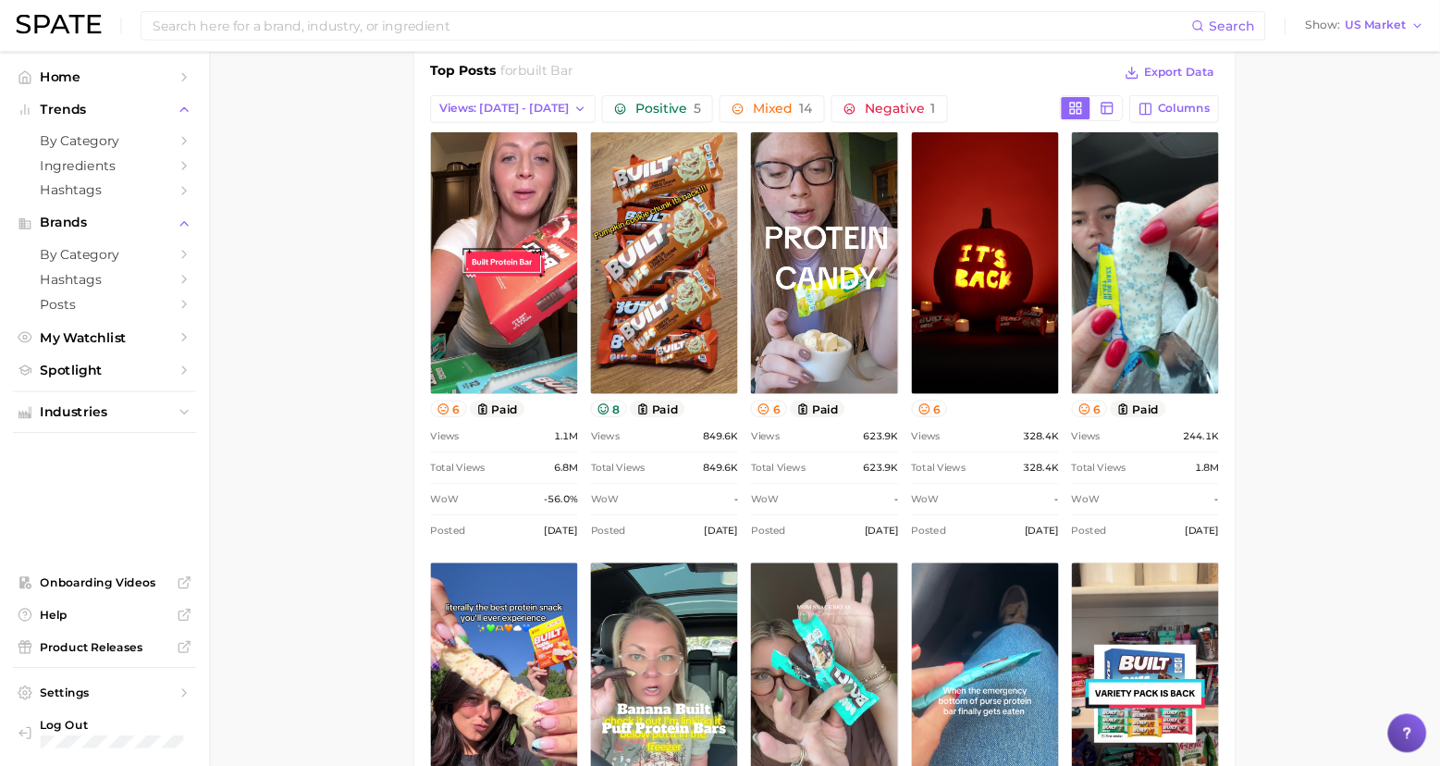
scroll to position [821, 0]
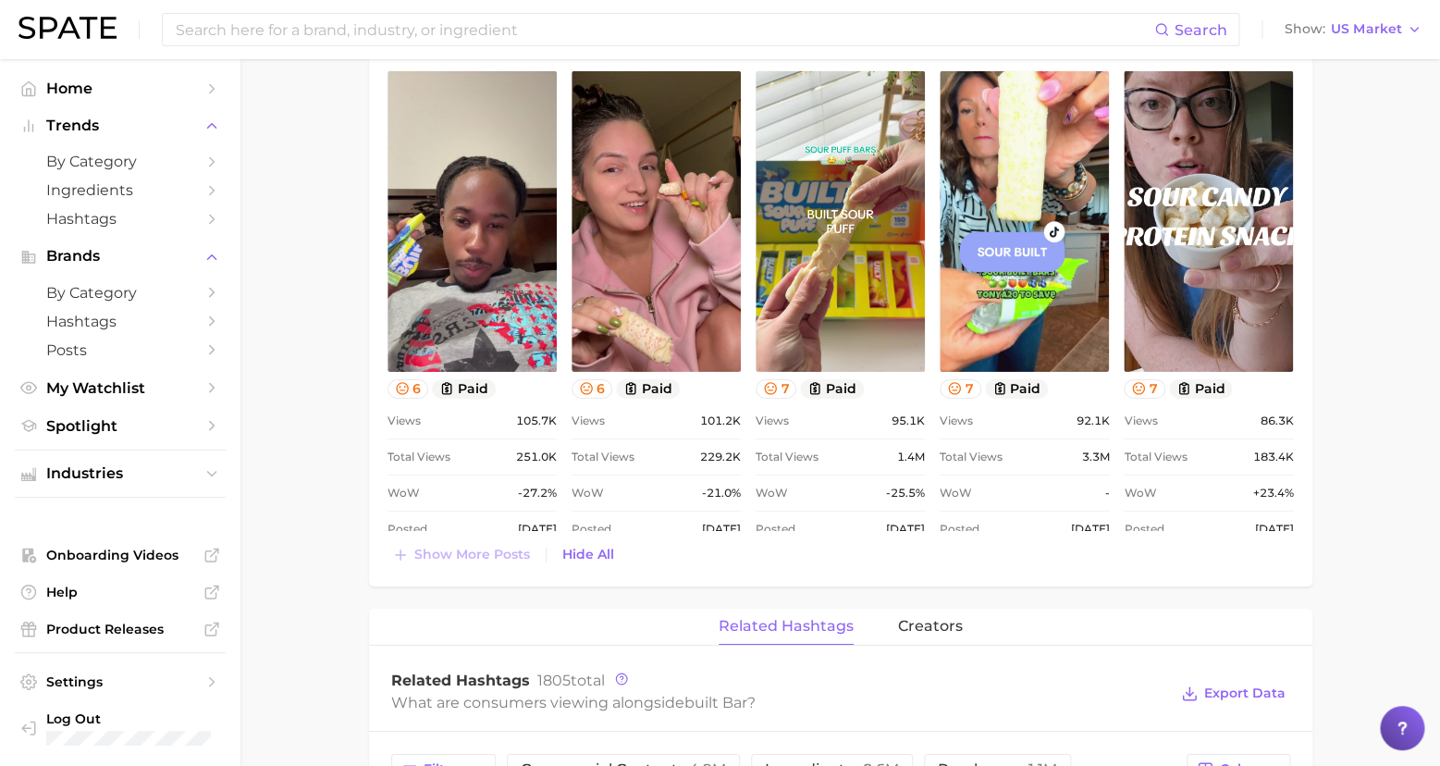
scroll to position [2651, 0]
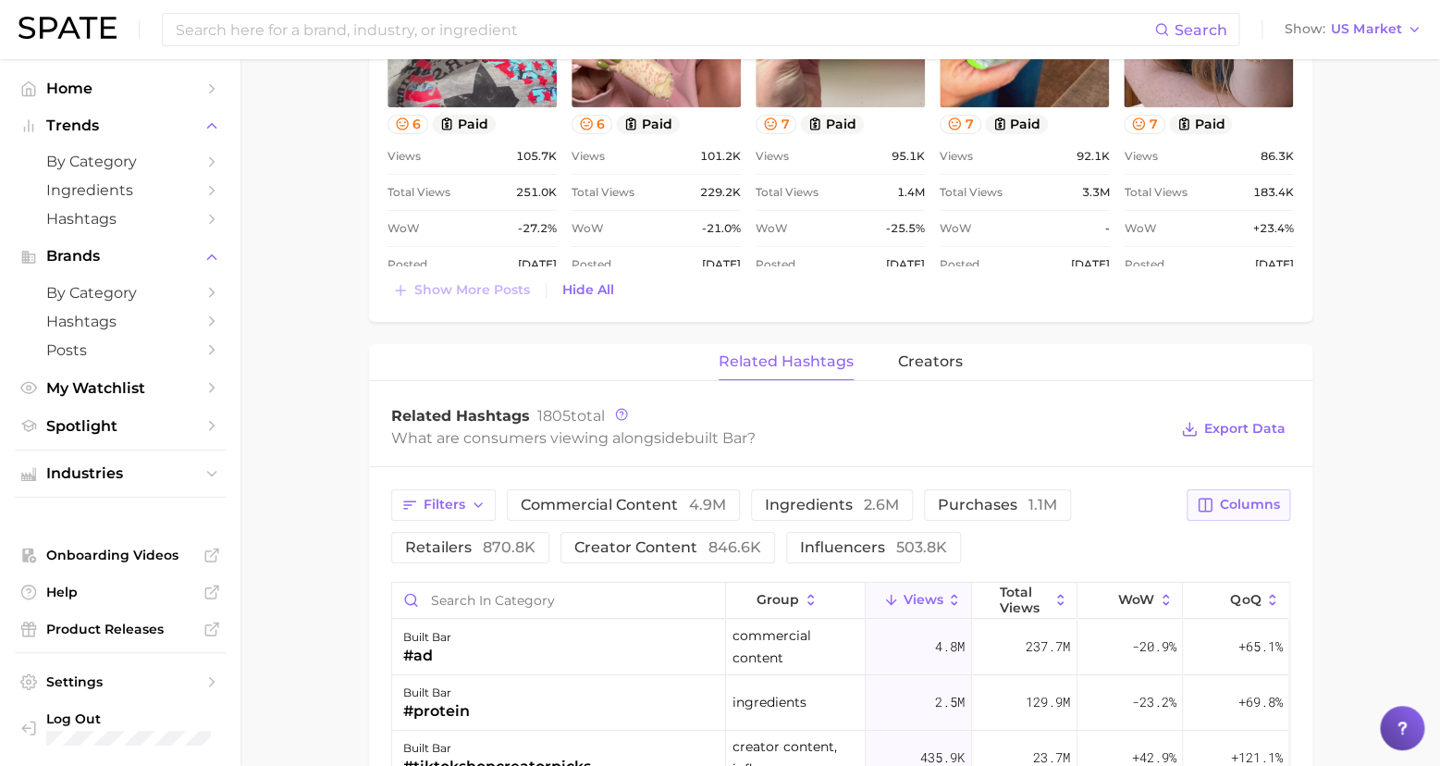
click at [1247, 497] on span "Columns" at bounding box center [1250, 505] width 60 height 16
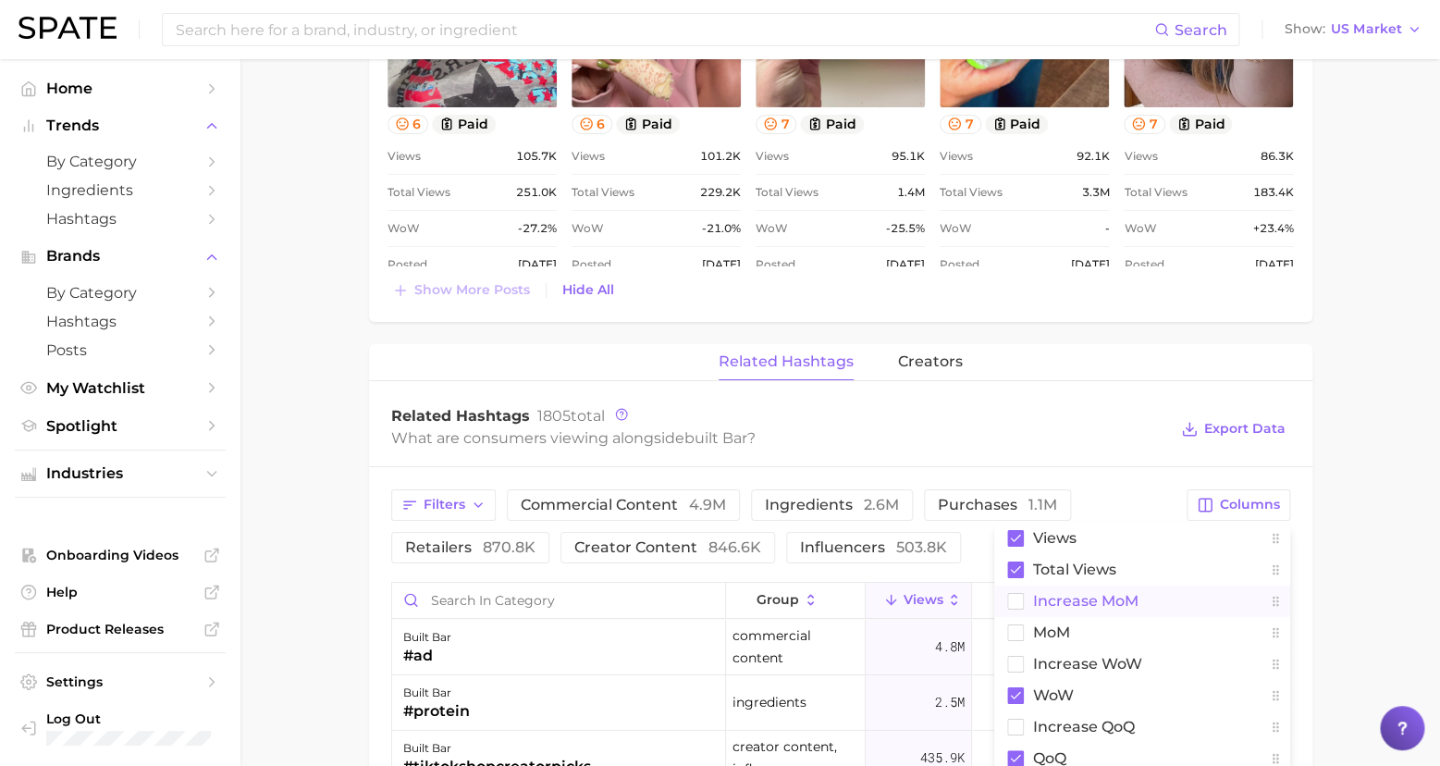
click at [1094, 593] on span "increase MoM" at bounding box center [1085, 601] width 105 height 16
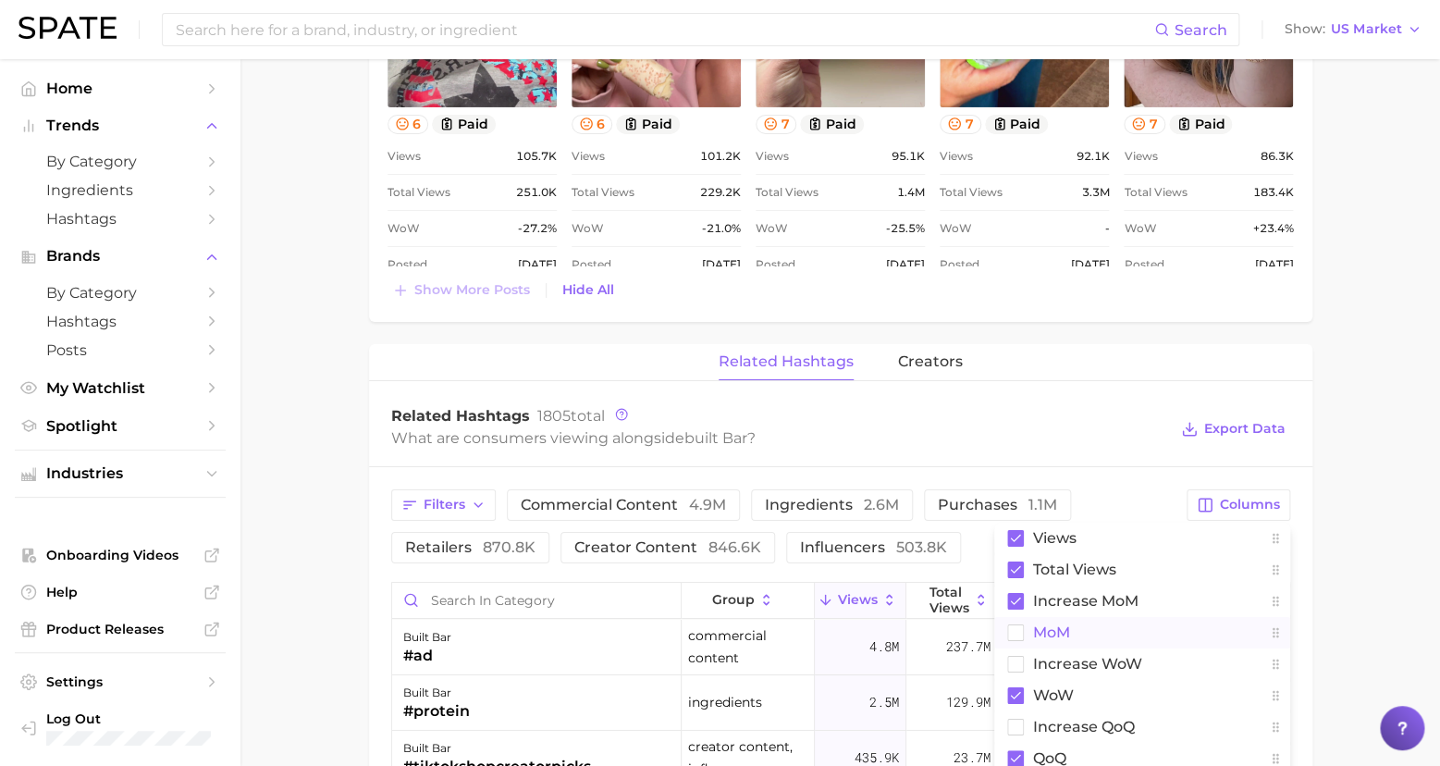
click at [1053, 624] on span "MoM" at bounding box center [1051, 632] width 37 height 16
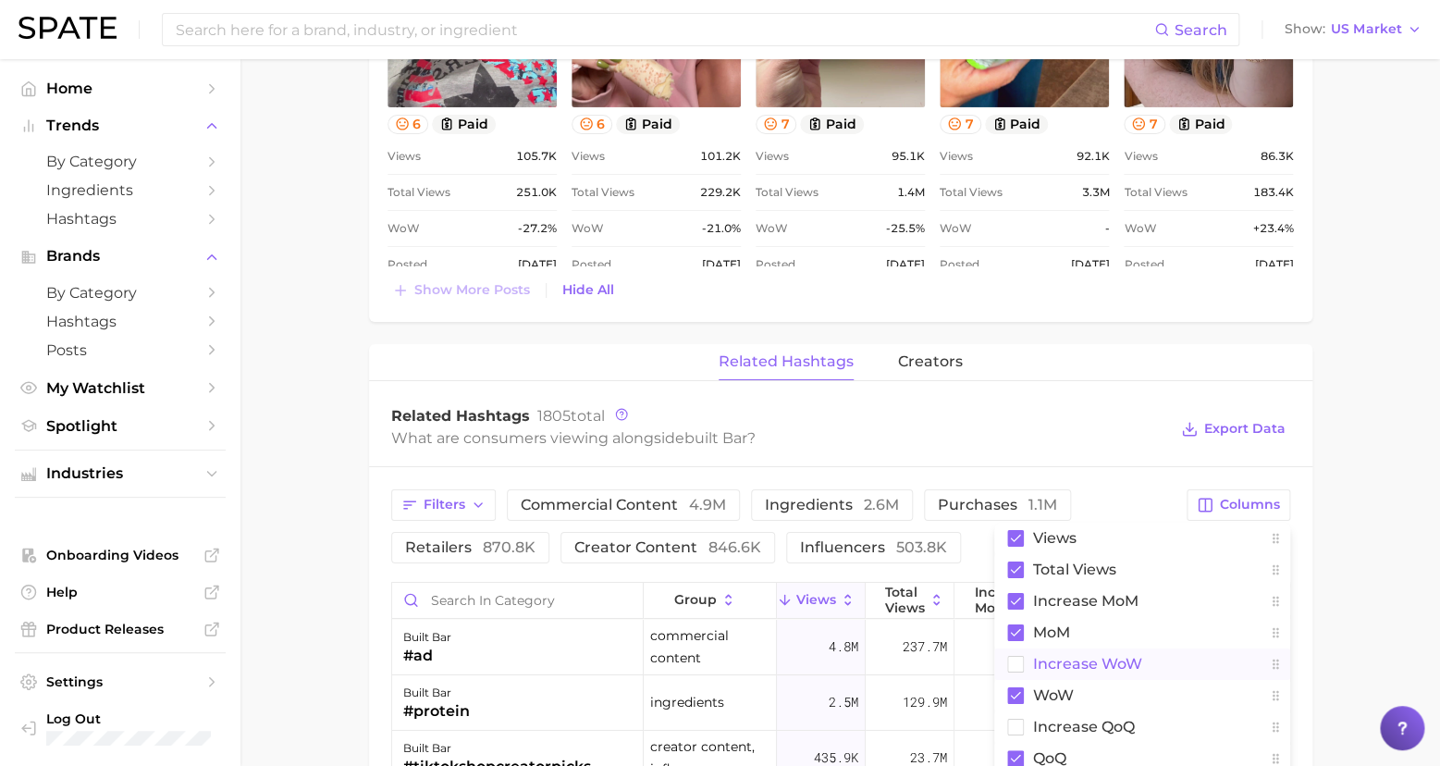
click at [1092, 656] on span "Increase WoW" at bounding box center [1087, 664] width 109 height 16
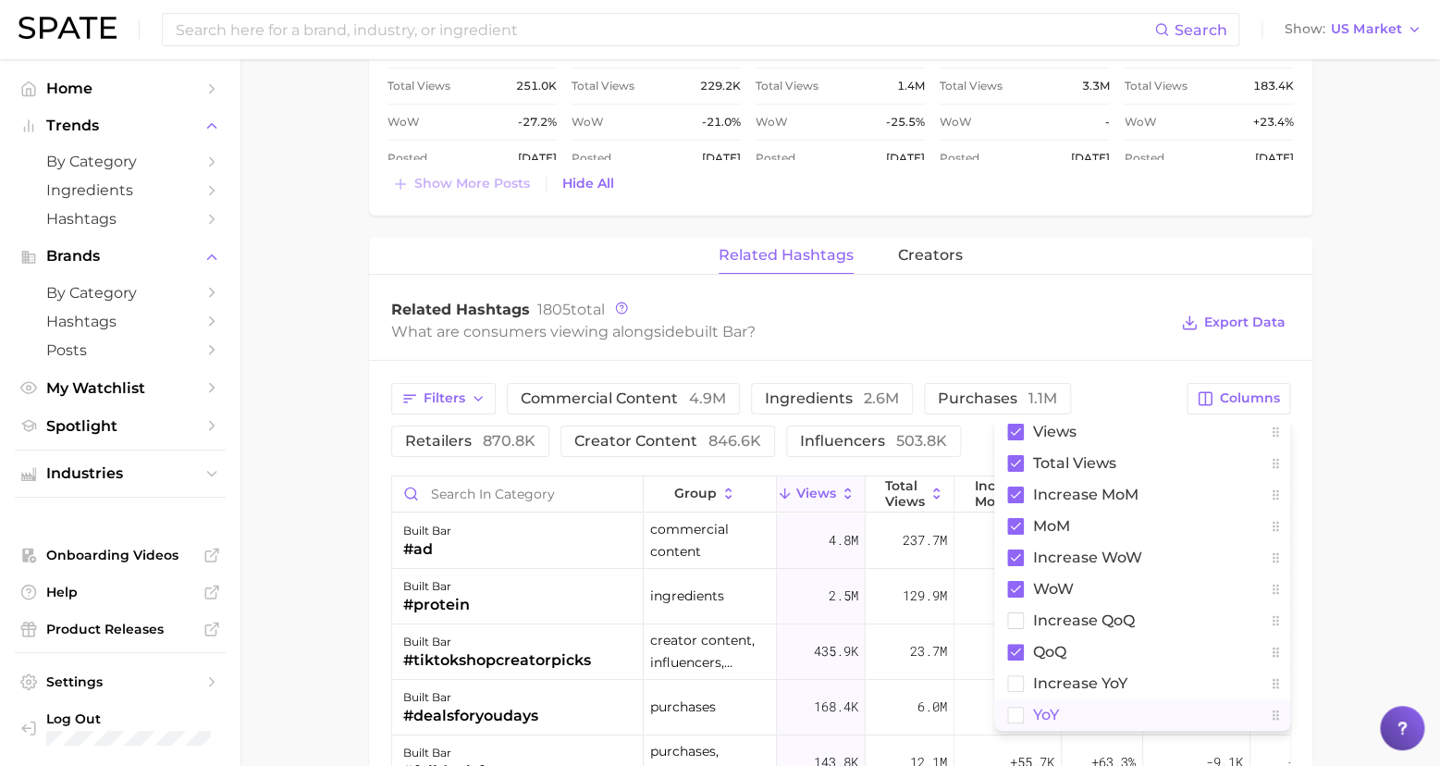
scroll to position [2817, 0]
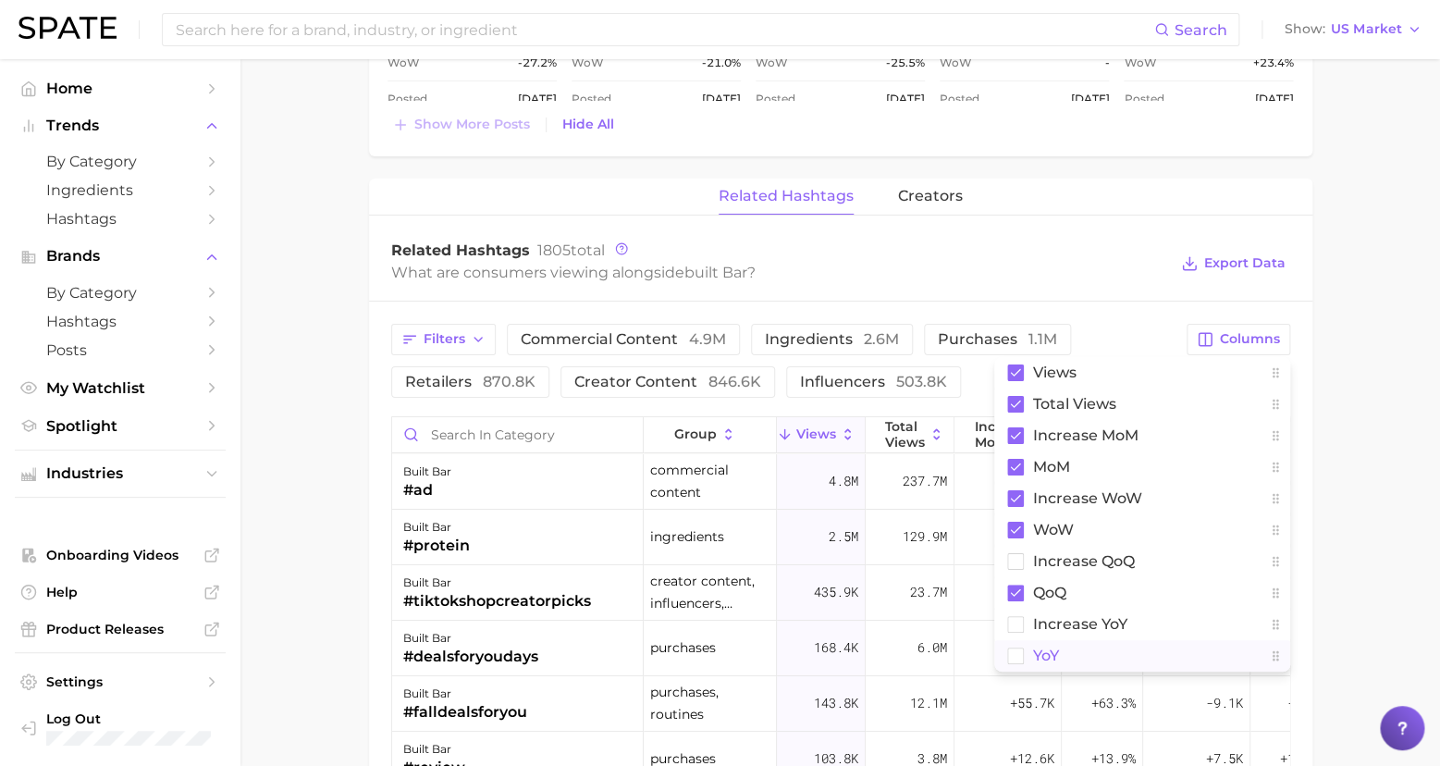
click at [1015, 648] on rect at bounding box center [1015, 656] width 16 height 16
click at [1018, 616] on rect at bounding box center [1015, 624] width 16 height 16
drag, startPoint x: 1013, startPoint y: 546, endPoint x: 1023, endPoint y: 543, distance: 10.5
click at [1013, 553] on rect at bounding box center [1015, 561] width 16 height 16
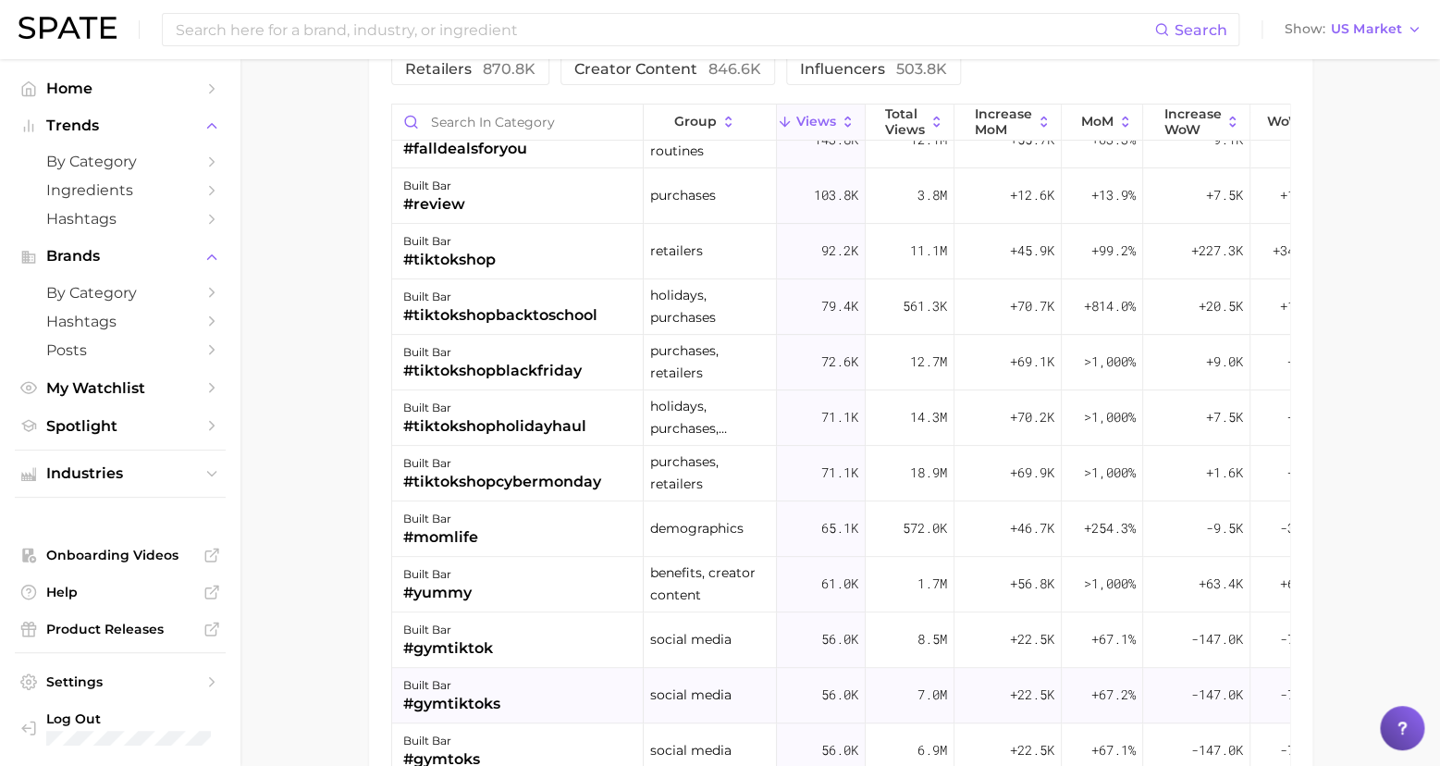
scroll to position [2720, 0]
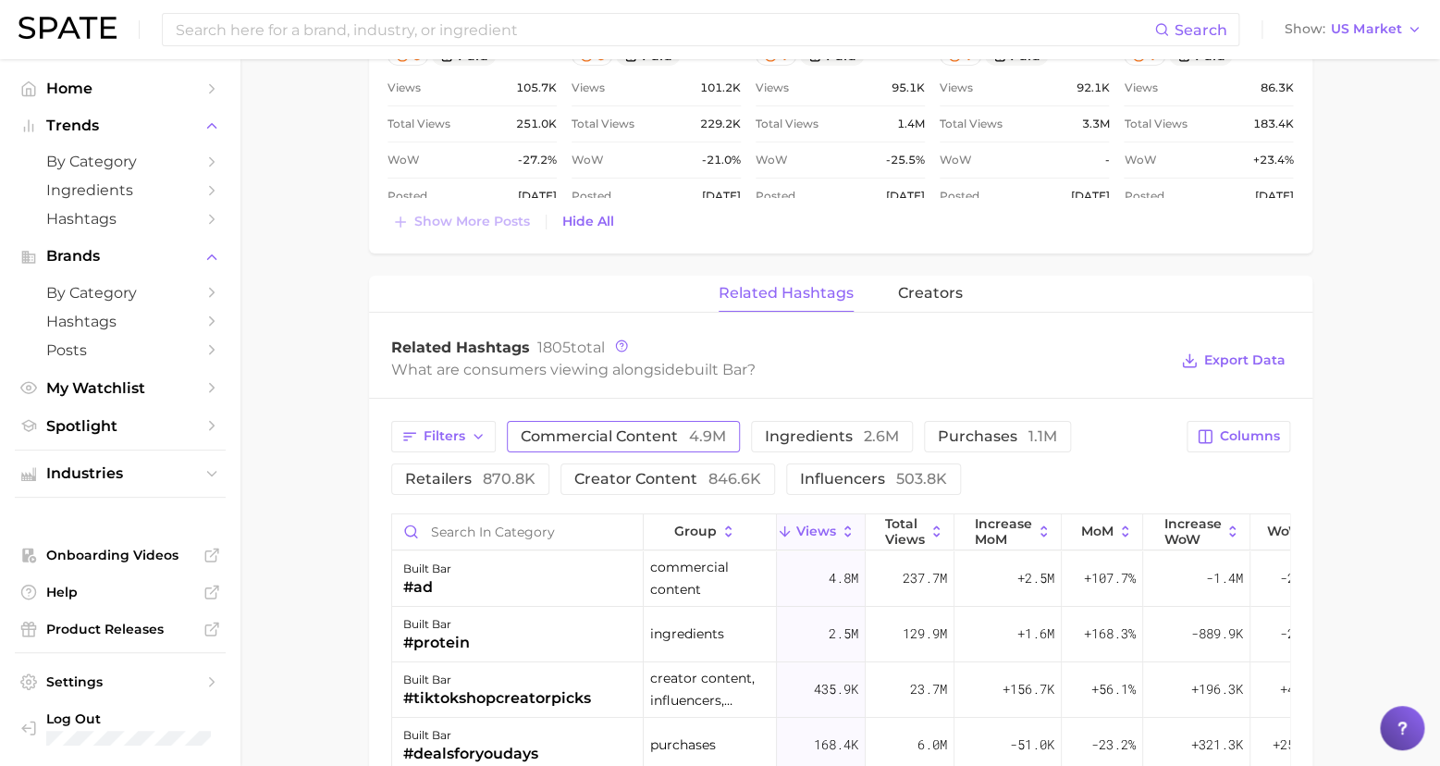
click at [562, 433] on button "commercial content 4.9m" at bounding box center [623, 436] width 233 height 31
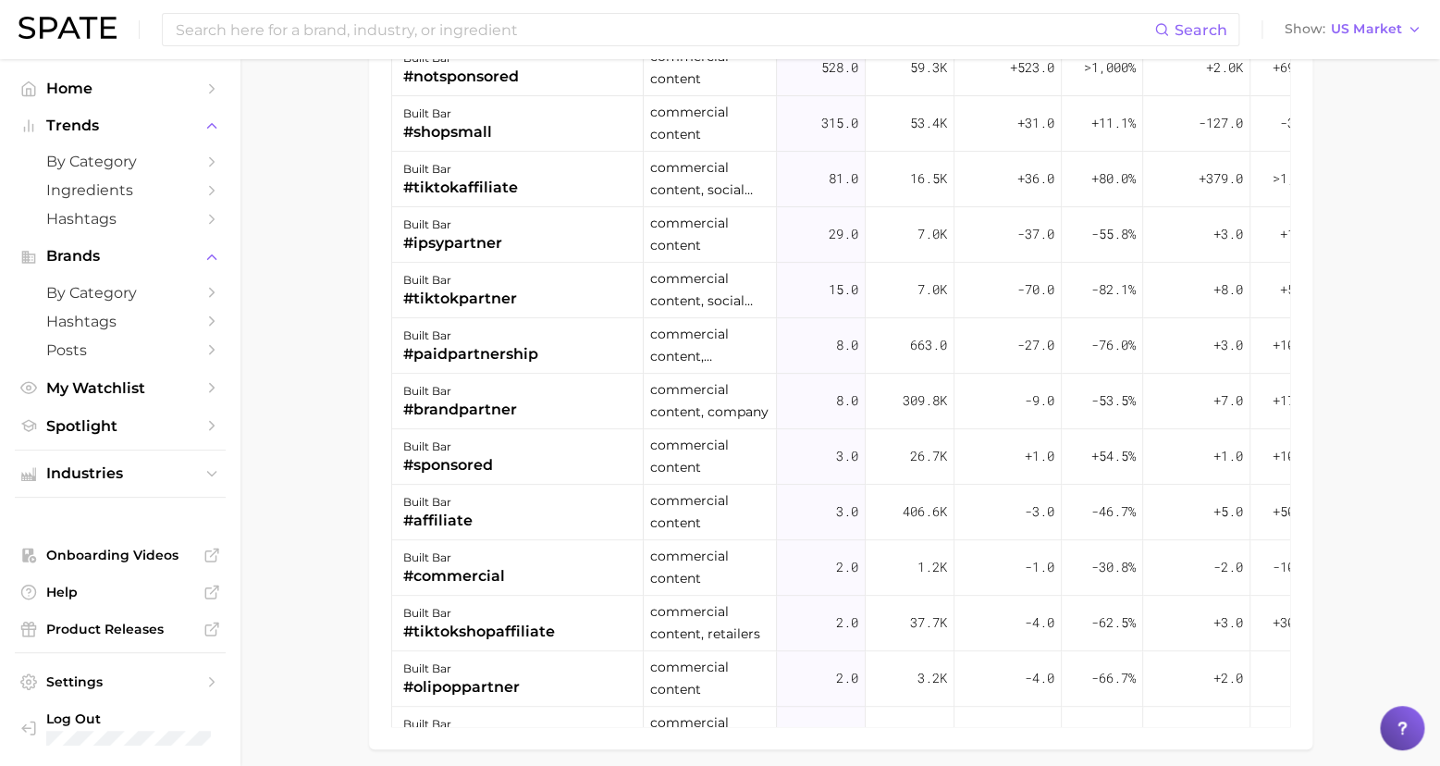
scroll to position [2739, 0]
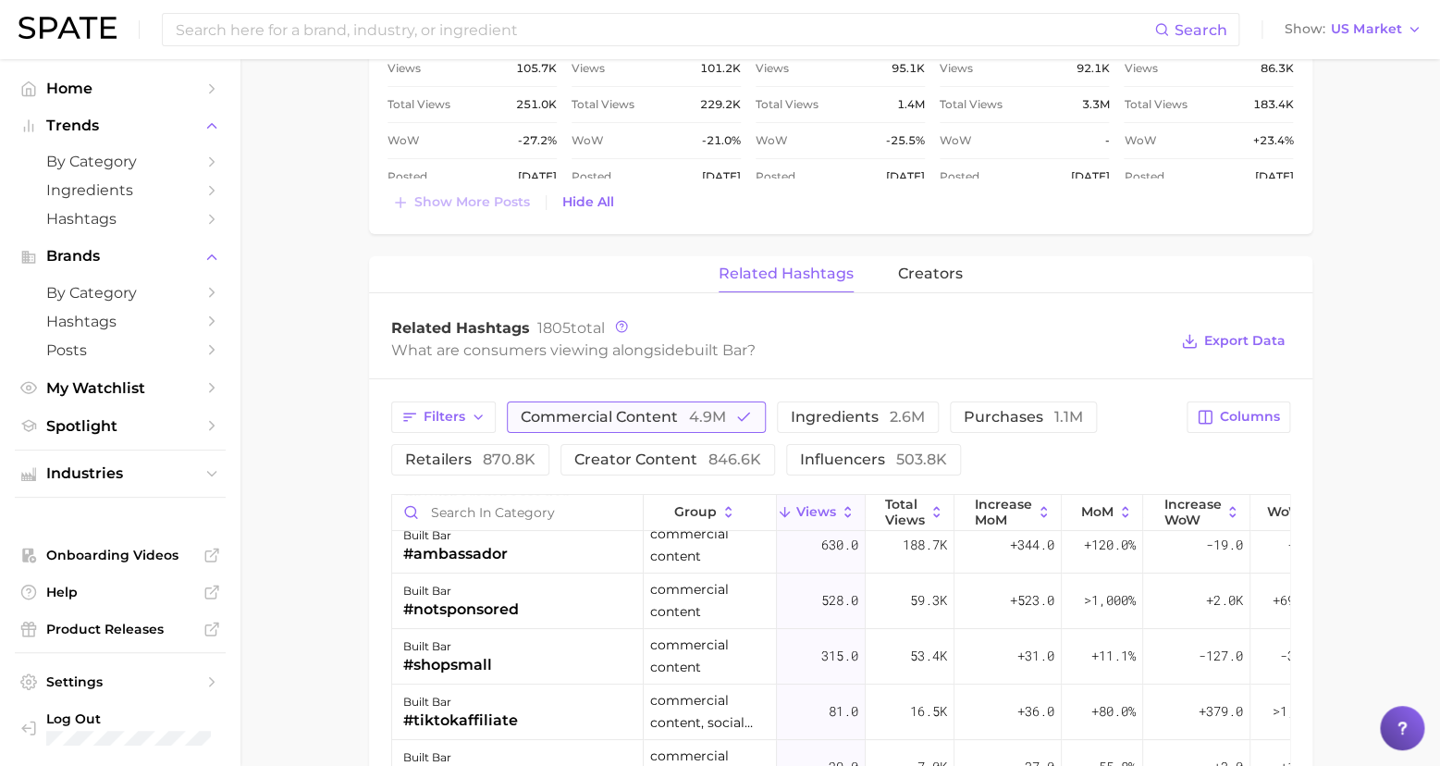
click at [622, 410] on span "commercial content 4.9m" at bounding box center [623, 417] width 205 height 15
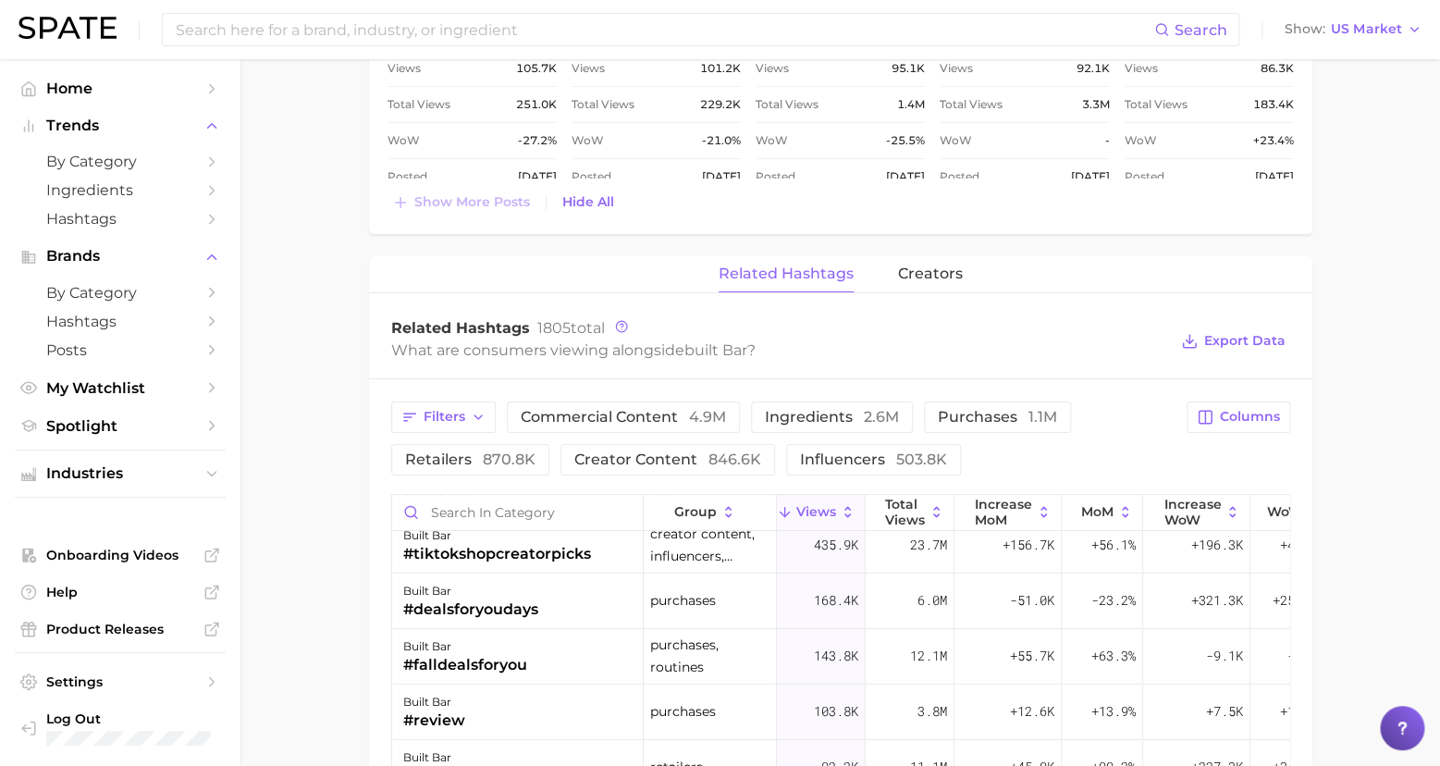
scroll to position [0, 0]
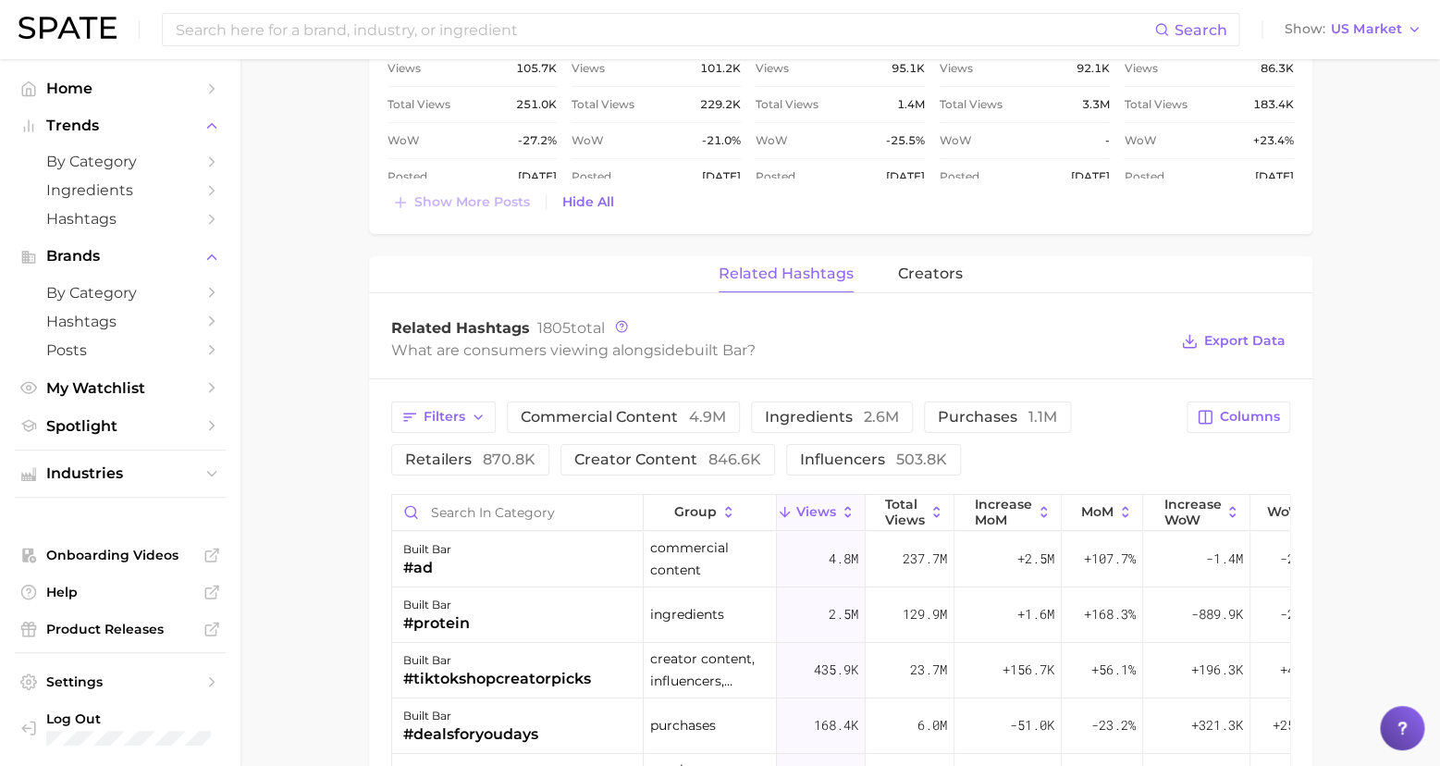
click at [1068, 353] on div "Related Hashtags 1805 total What are consumers viewing alongside built bar ? Ex…" at bounding box center [841, 341] width 944 height 74
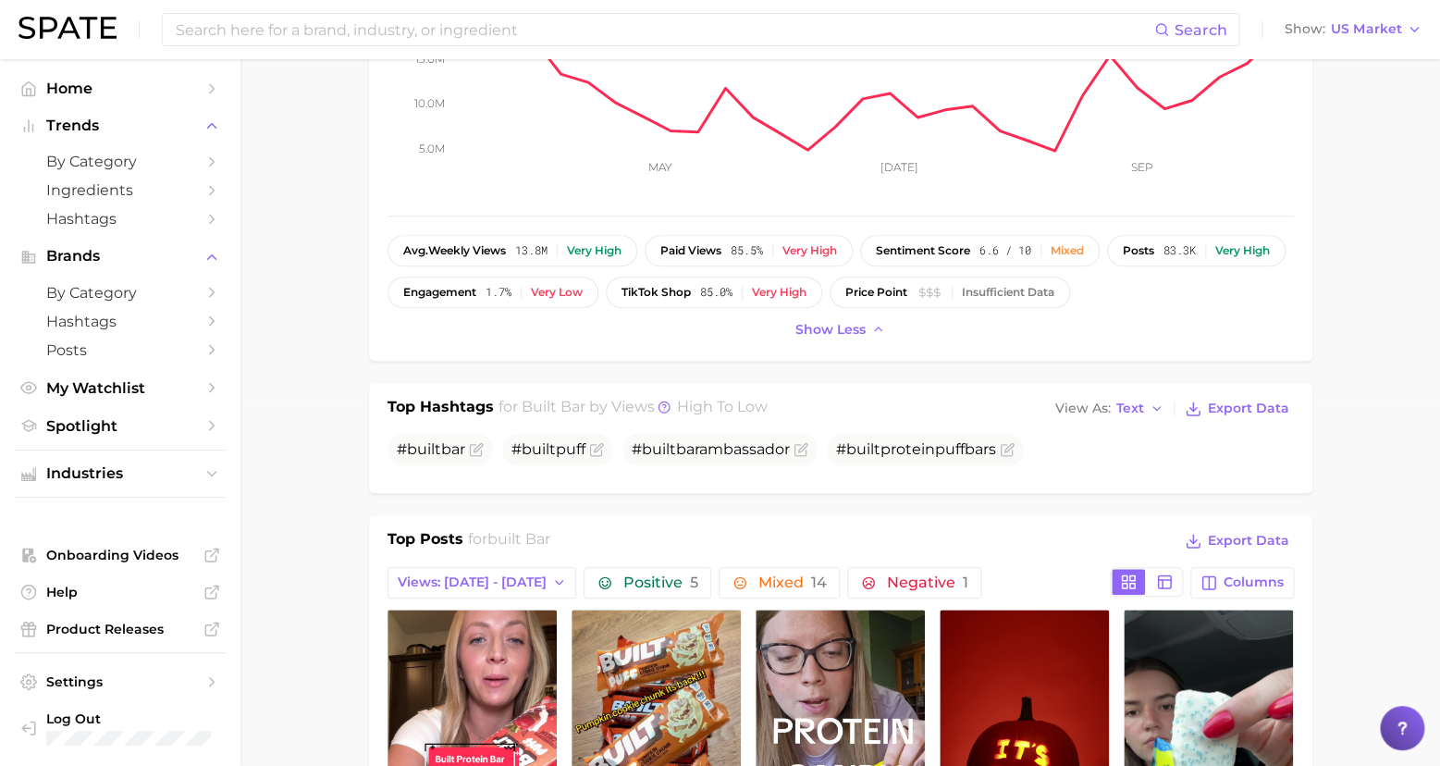
scroll to position [13, 0]
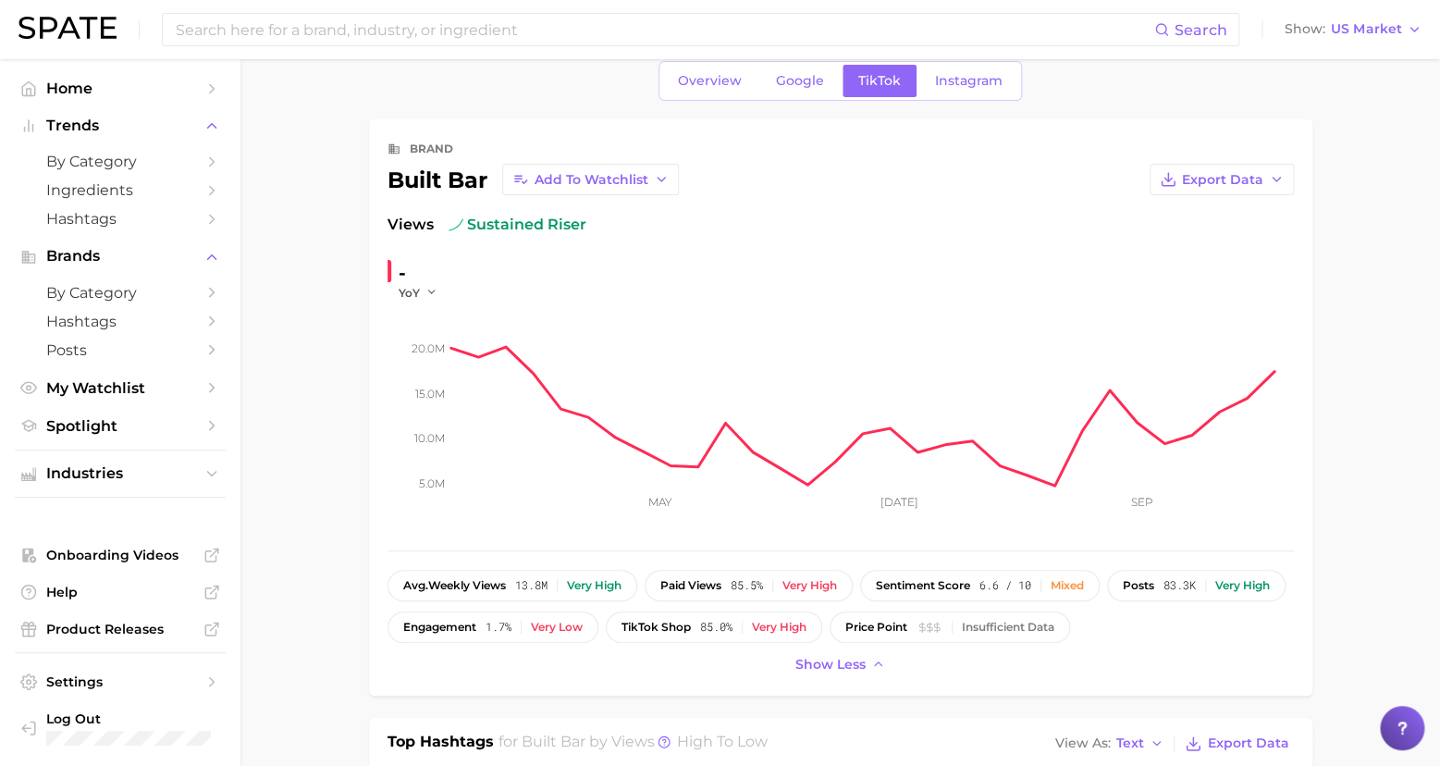
scroll to position [56, 0]
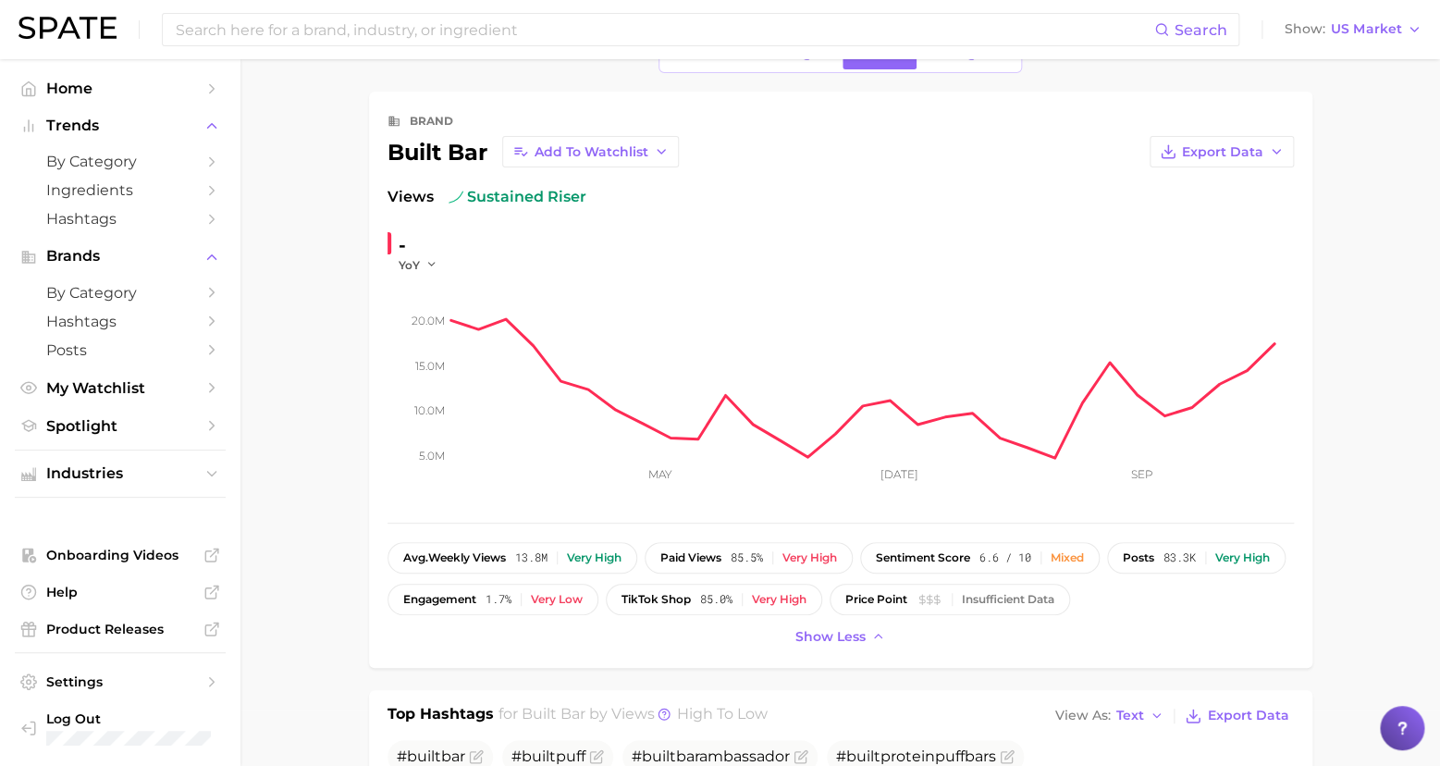
click at [658, 648] on div "brand built bar Add to Watchlist Export Data Views sustained riser - YoY 5.0m 1…" at bounding box center [841, 380] width 944 height 576
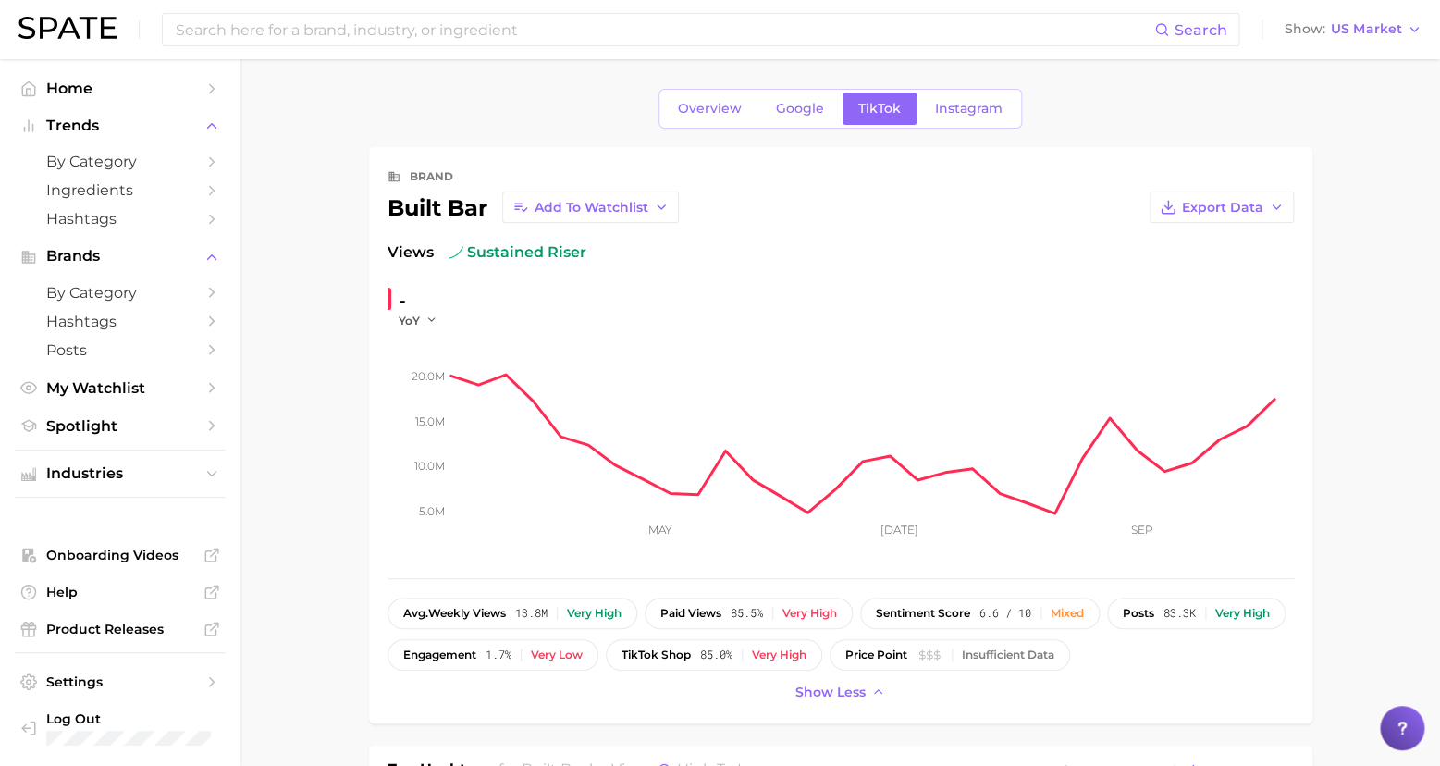
click at [952, 106] on span "Instagram" at bounding box center [969, 109] width 68 height 16
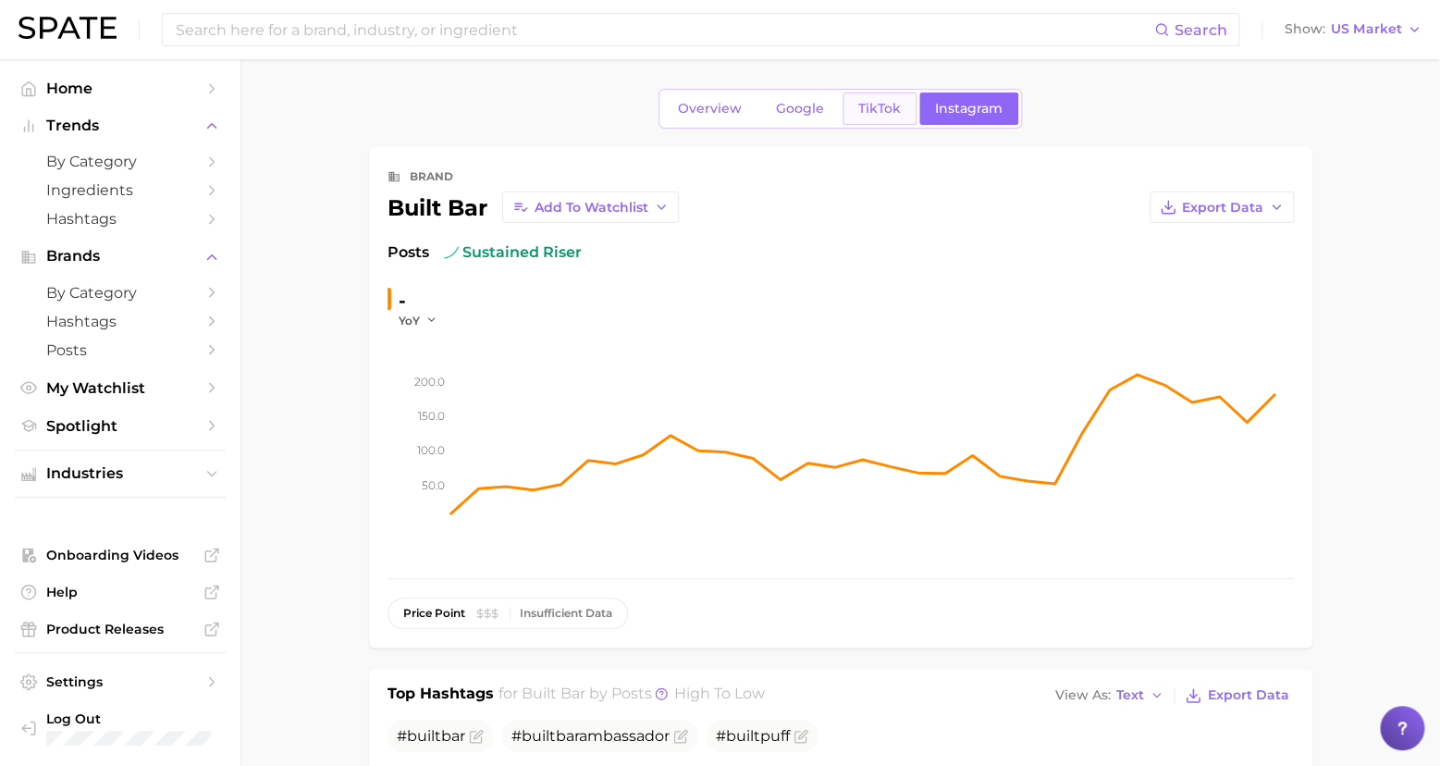
click at [878, 123] on div "Overview Google TikTok Instagram" at bounding box center [841, 109] width 364 height 40
click at [877, 111] on span "TikTok" at bounding box center [880, 109] width 43 height 16
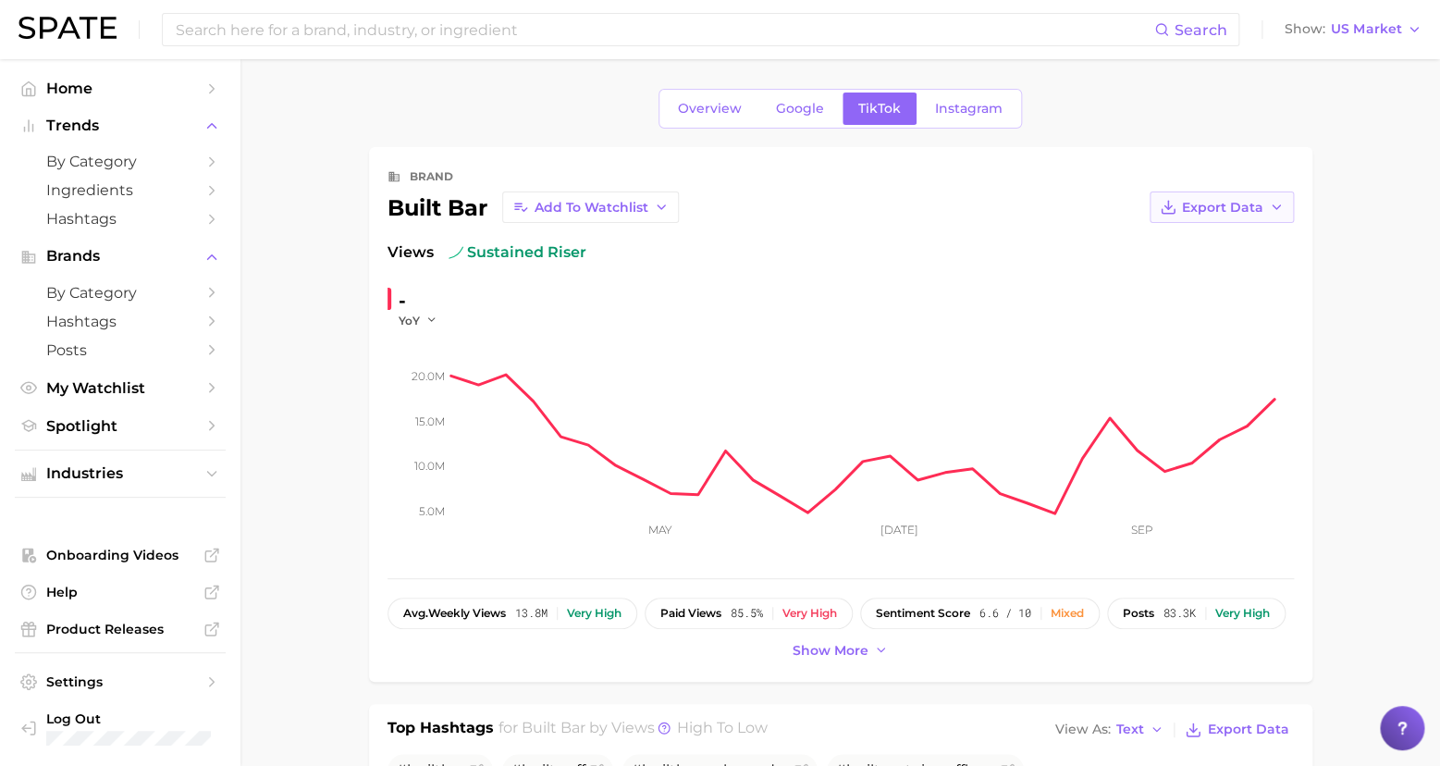
click at [1234, 204] on span "Export Data" at bounding box center [1222, 208] width 81 height 16
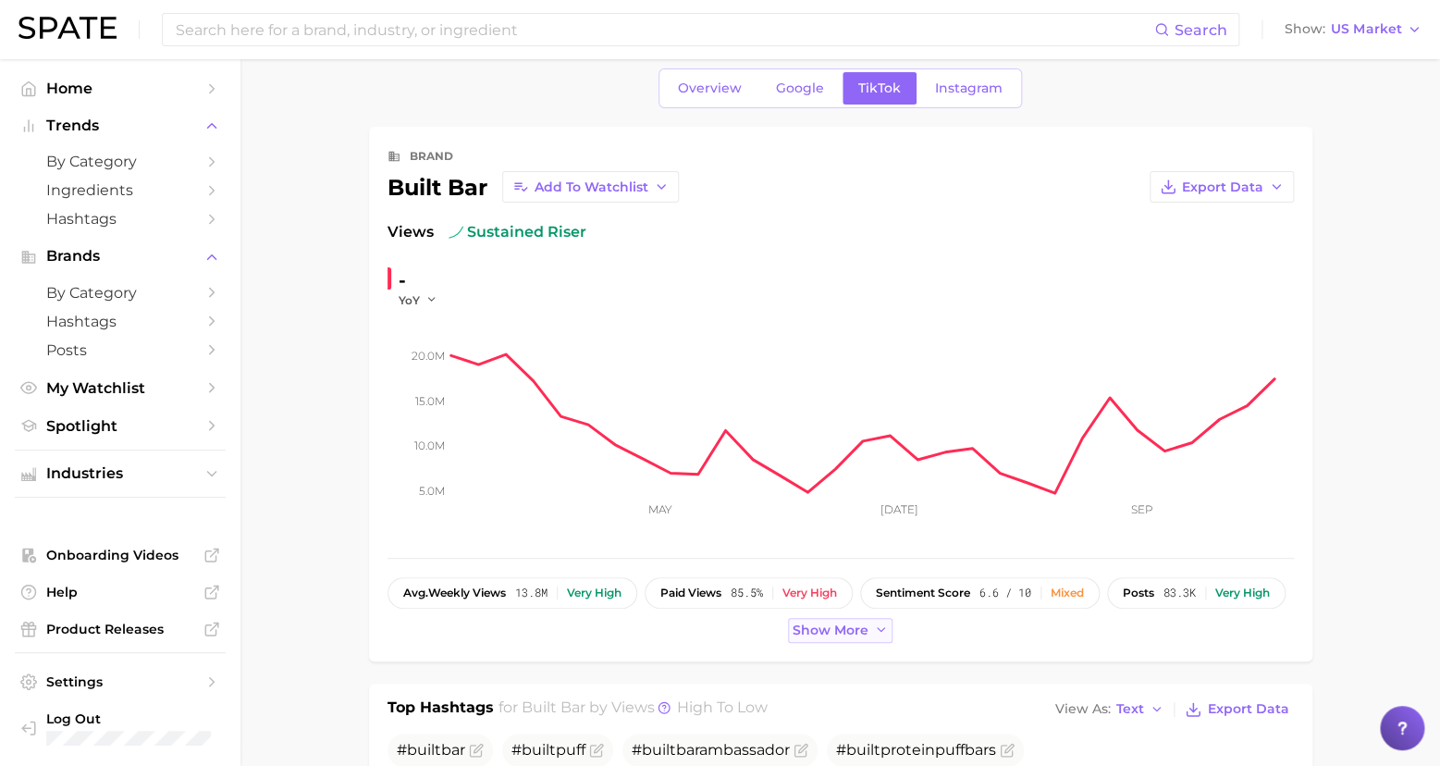
click at [835, 624] on span "Show more" at bounding box center [831, 631] width 76 height 16
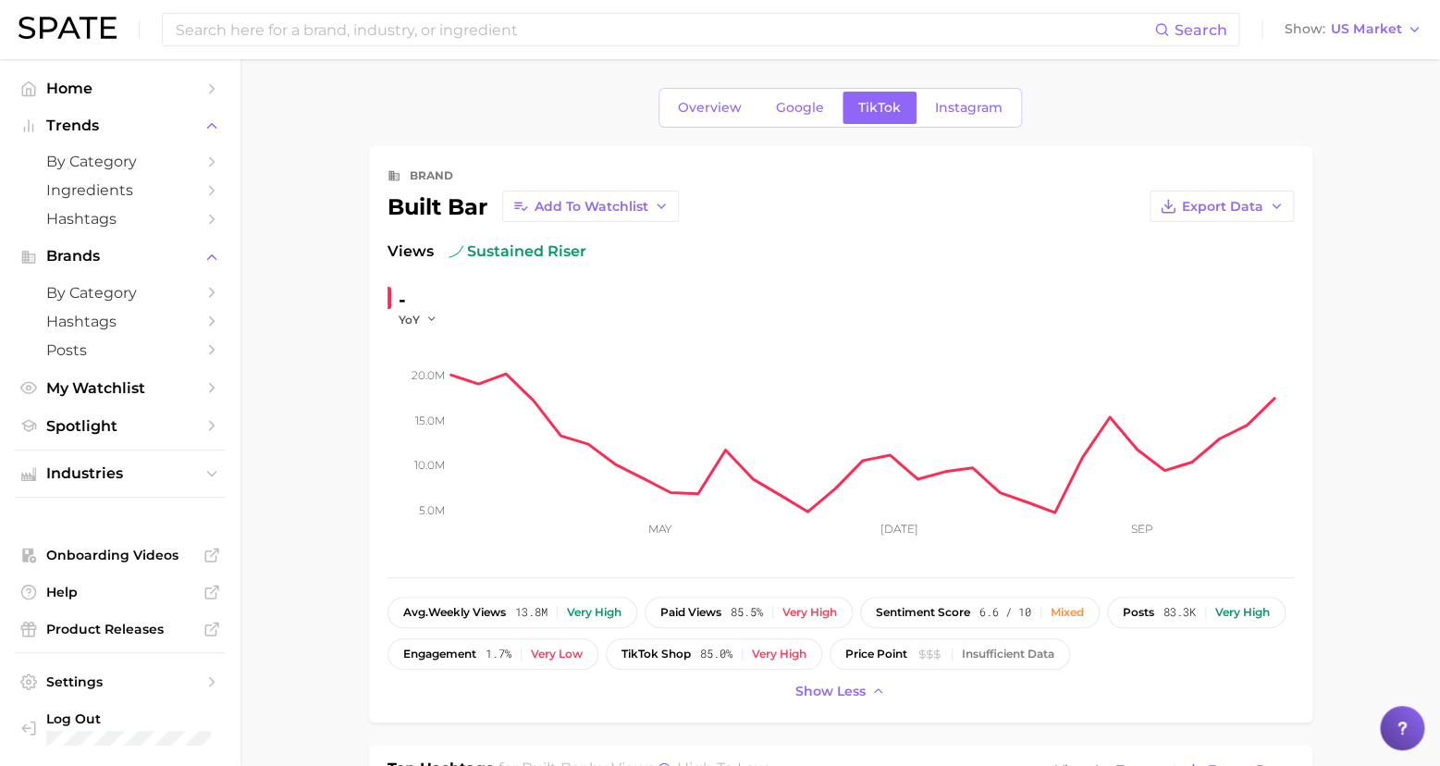
scroll to position [0, 0]
click at [458, 93] on div "Overview Google TikTok Instagram" at bounding box center [841, 109] width 944 height 40
